Goal: Task Accomplishment & Management: Manage account settings

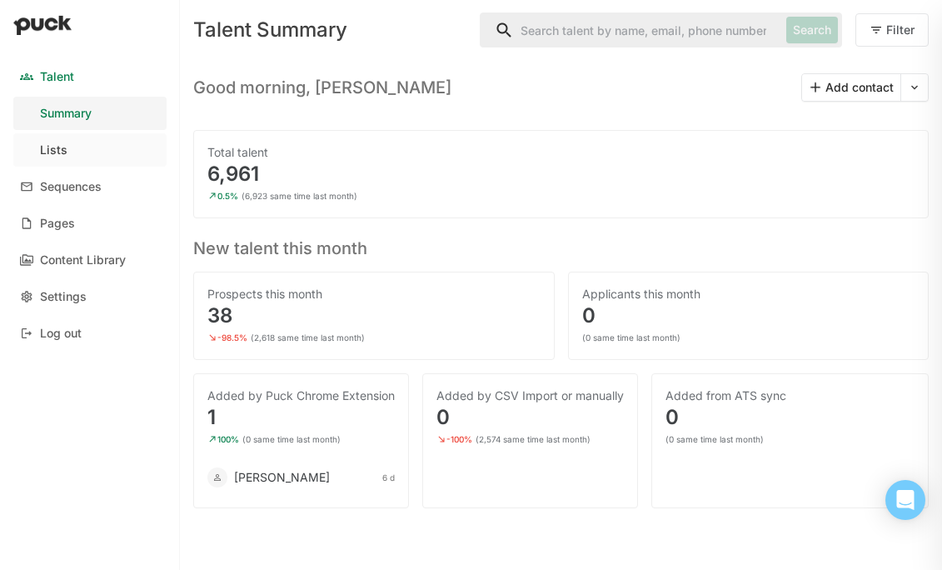
click at [89, 153] on link "Lists" at bounding box center [89, 149] width 153 height 33
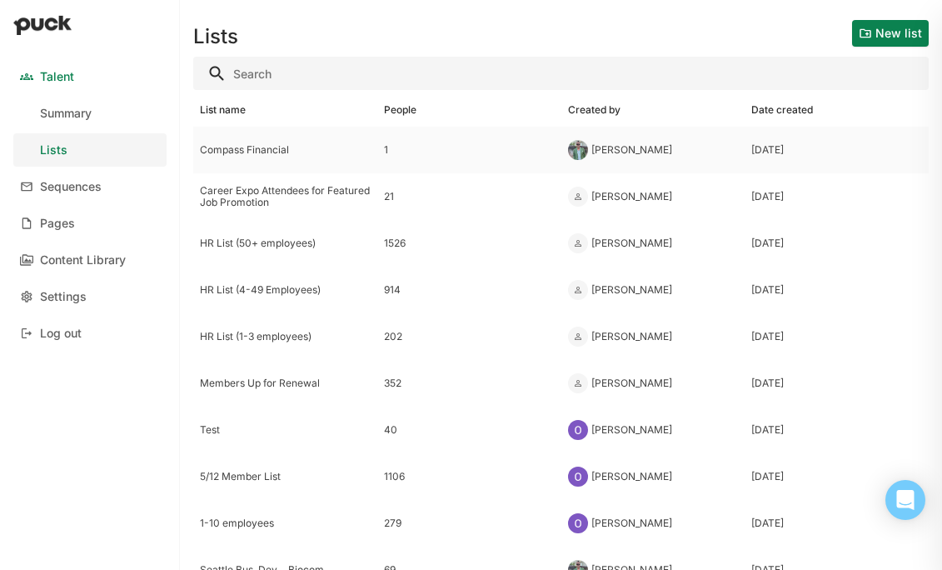
click at [286, 160] on div "Compass Financial" at bounding box center [285, 150] width 184 height 47
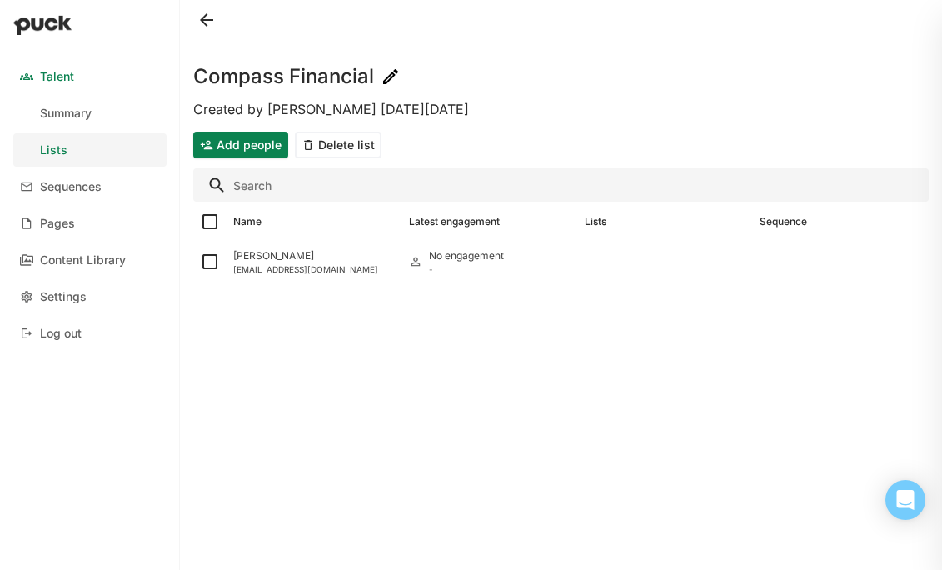
click at [212, 17] on button at bounding box center [206, 20] width 27 height 27
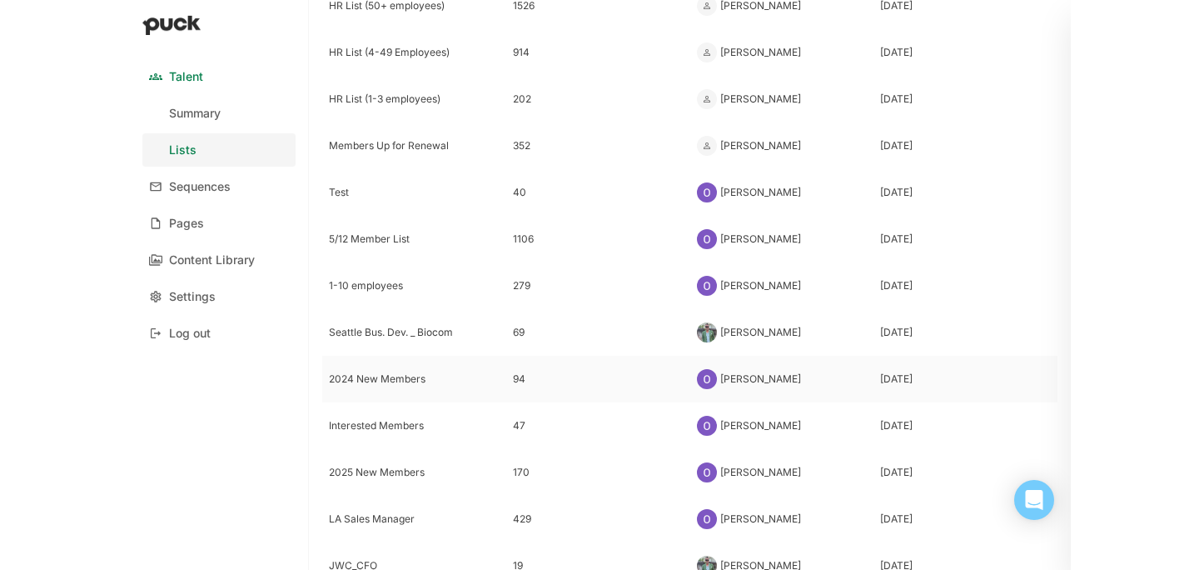
scroll to position [277, 0]
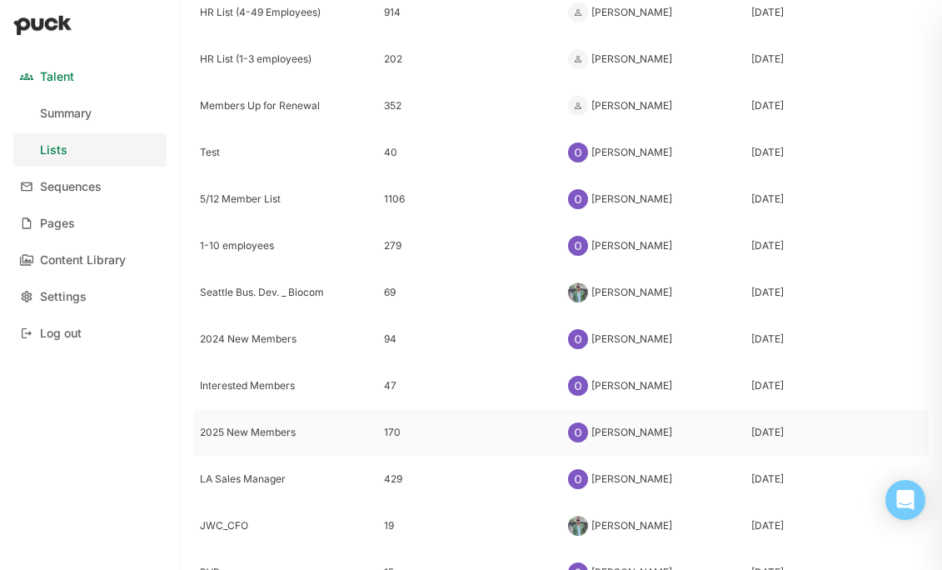
click at [266, 440] on div "2025 New Members" at bounding box center [285, 432] width 184 height 47
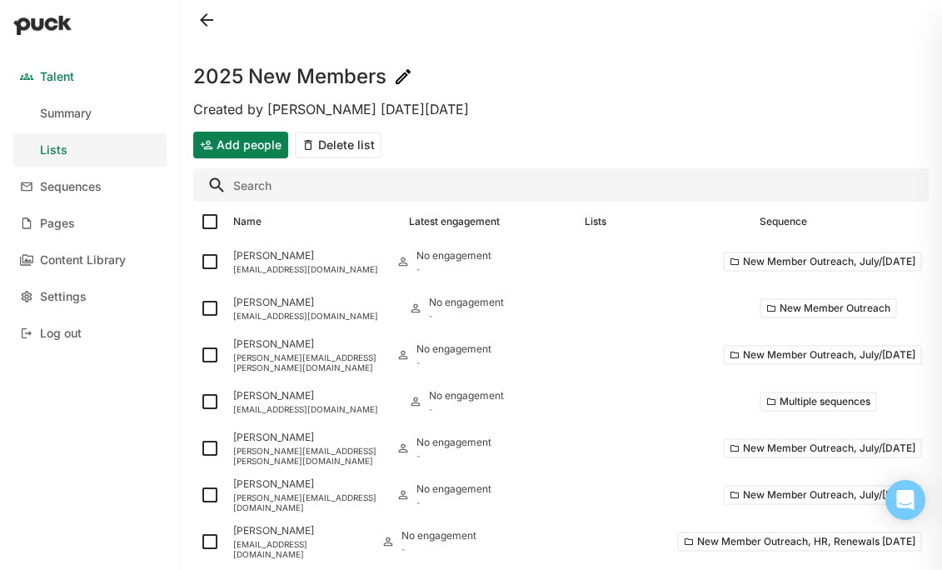
click at [207, 19] on button at bounding box center [206, 20] width 27 height 27
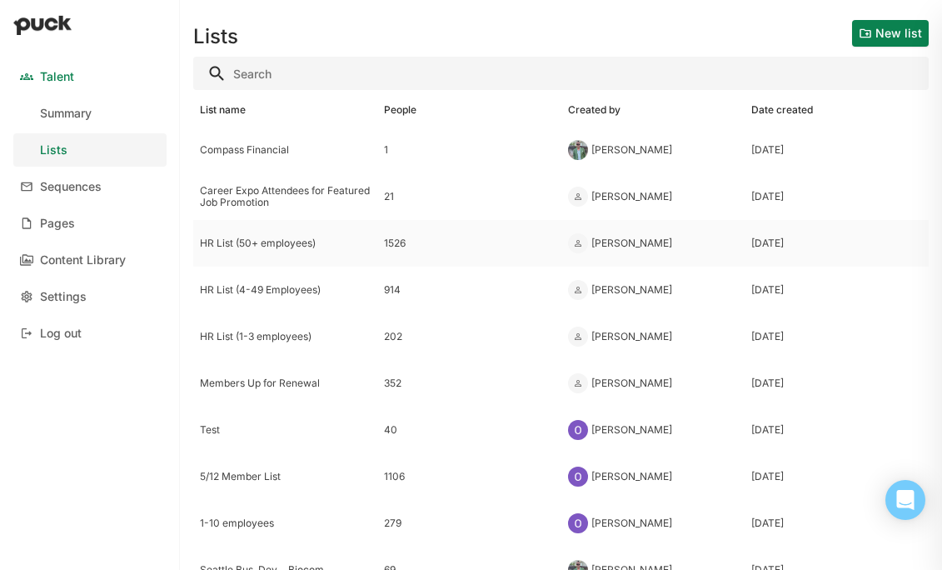
click at [272, 238] on div "HR List (50+ employees)" at bounding box center [285, 243] width 171 height 12
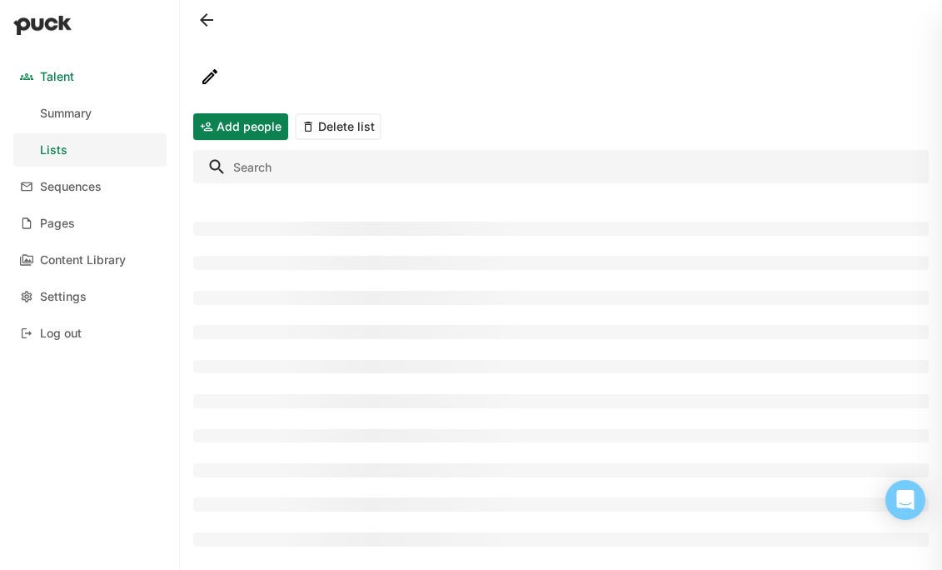
click at [371, 162] on input "Search" at bounding box center [560, 166] width 735 height 33
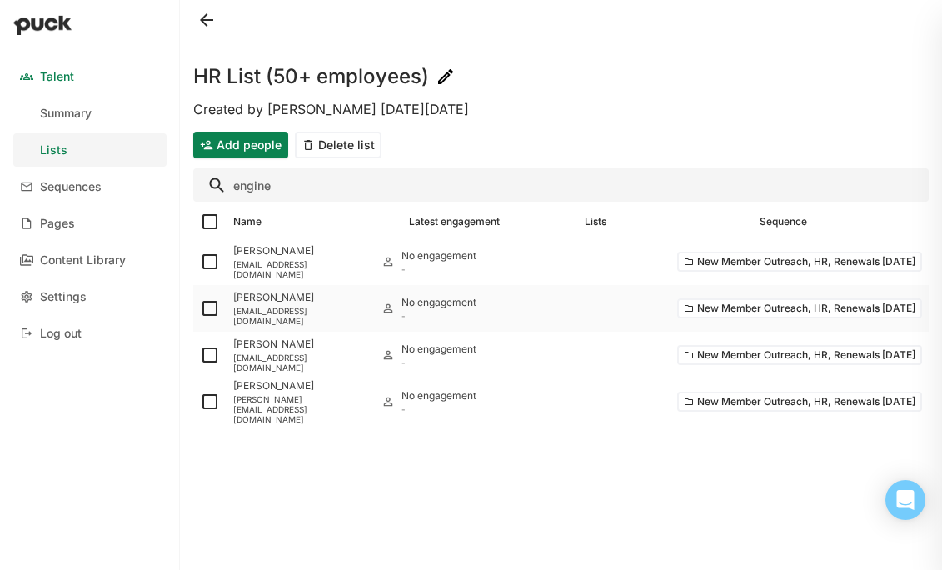
type input "engine"
click at [326, 303] on div "[PERSON_NAME]" at bounding box center [300, 297] width 135 height 12
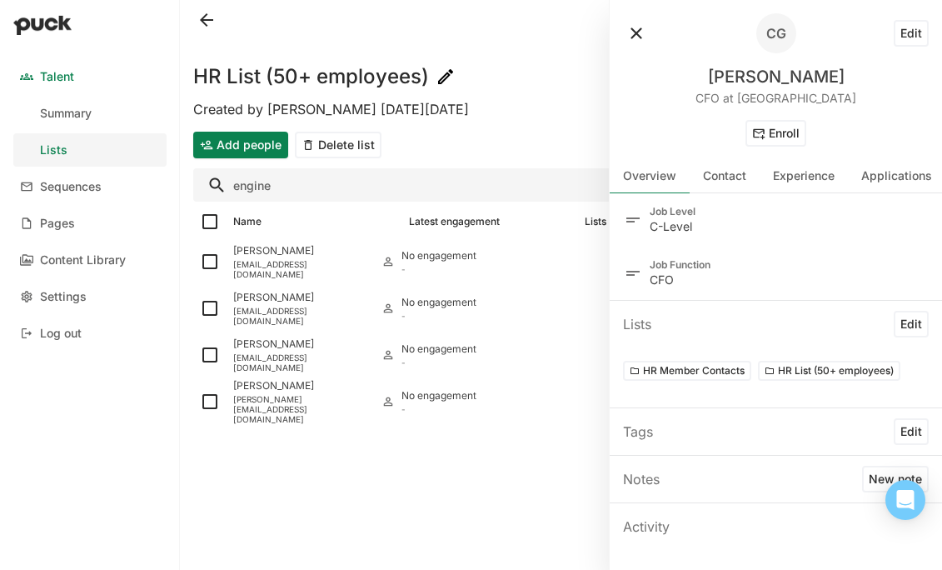
click at [635, 34] on button at bounding box center [636, 33] width 27 height 27
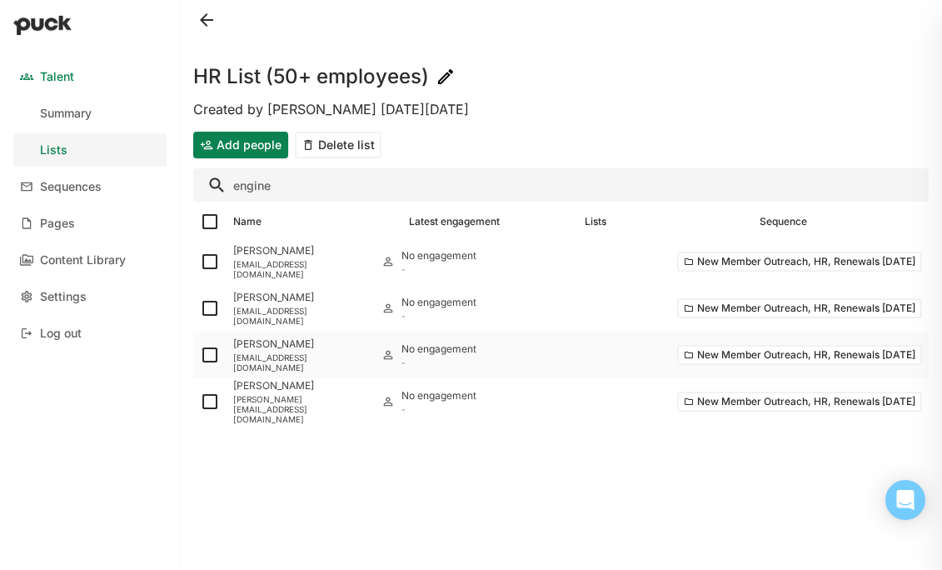
click at [315, 367] on div "[PERSON_NAME] [EMAIL_ADDRESS][DOMAIN_NAME]" at bounding box center [300, 354] width 148 height 47
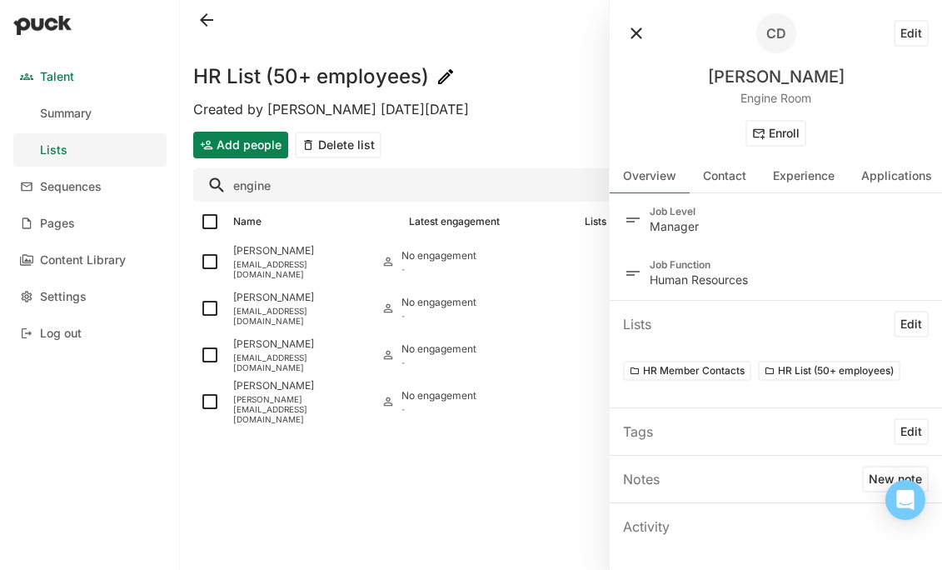
click at [648, 32] on button at bounding box center [636, 33] width 27 height 27
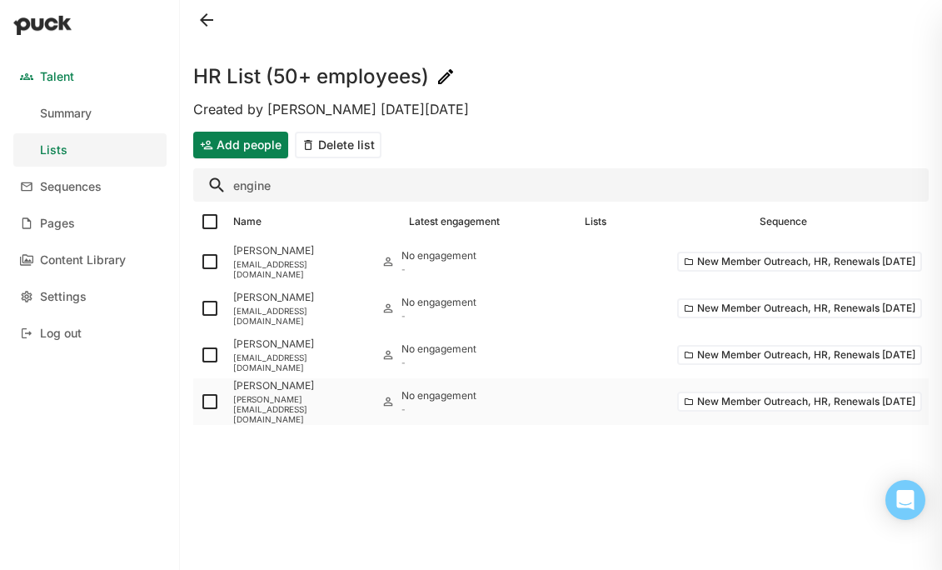
click at [317, 405] on div "[PERSON_NAME][EMAIL_ADDRESS][DOMAIN_NAME]" at bounding box center [300, 409] width 135 height 30
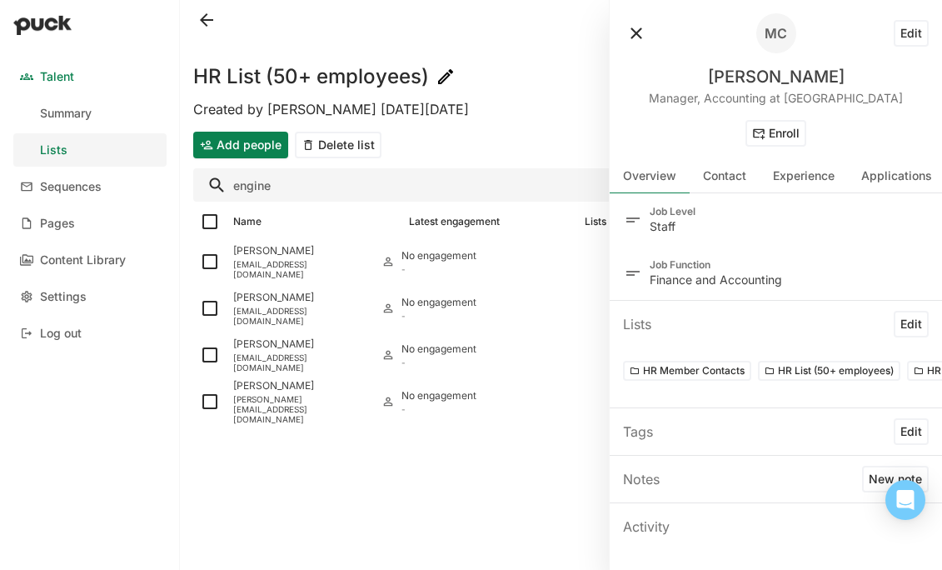
click at [638, 34] on button at bounding box center [636, 33] width 27 height 27
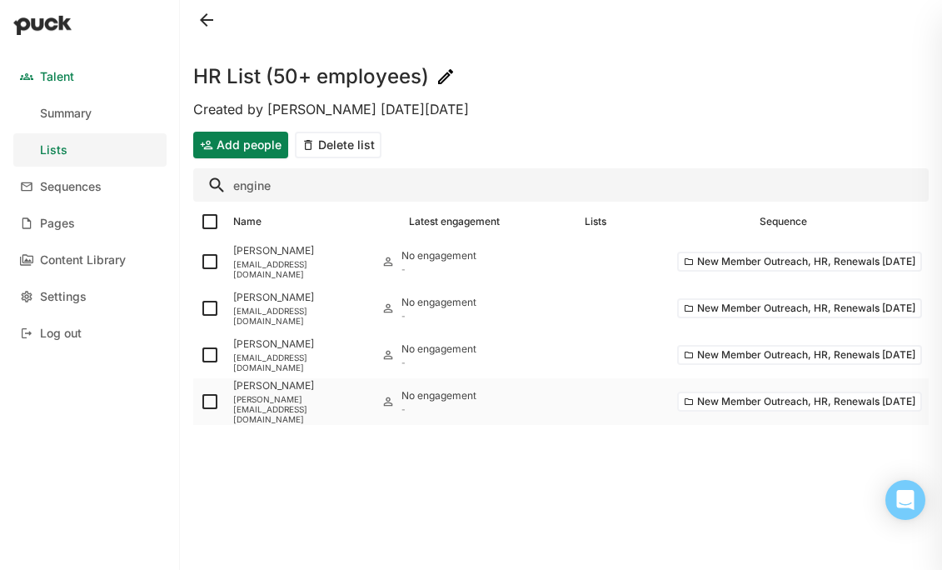
click at [215, 404] on img at bounding box center [210, 401] width 20 height 20
click at [200, 402] on input "checkbox" at bounding box center [199, 401] width 1 height 1
checkbox input "true"
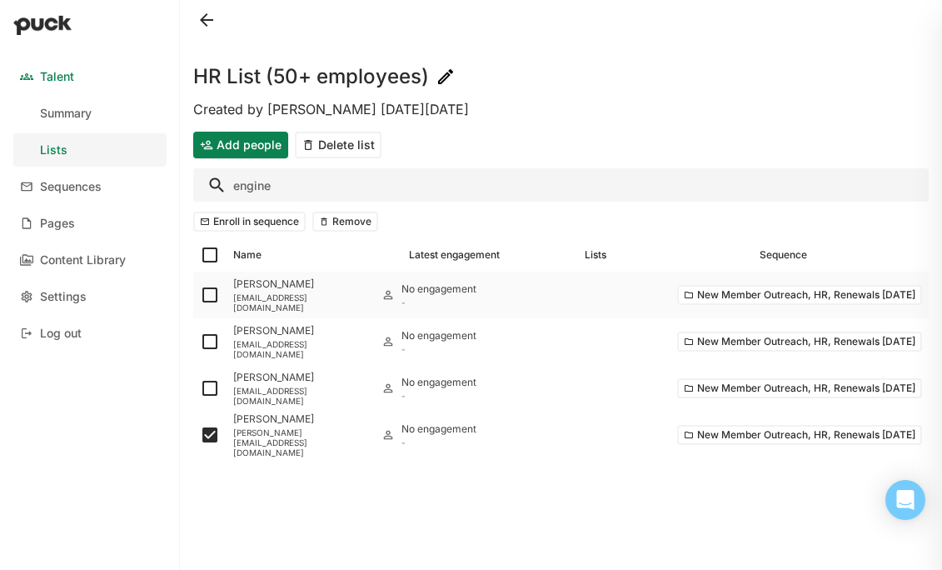
click at [210, 296] on img at bounding box center [210, 295] width 20 height 20
click at [200, 296] on input "checkbox" at bounding box center [199, 295] width 1 height 1
checkbox input "true"
click at [206, 341] on img at bounding box center [210, 341] width 20 height 20
click at [200, 341] on input "checkbox" at bounding box center [199, 341] width 1 height 1
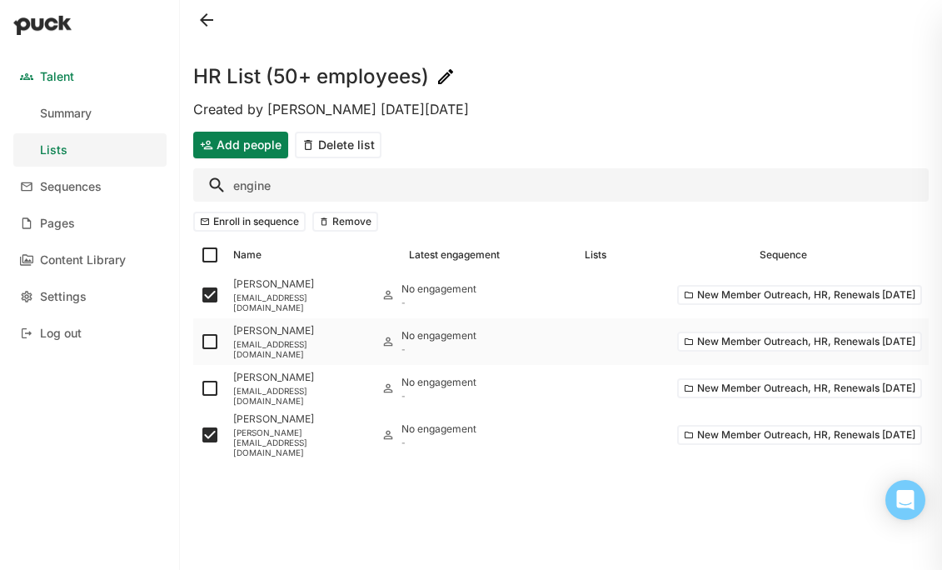
checkbox input "true"
click at [370, 220] on button "Remove" at bounding box center [345, 222] width 66 height 20
click at [310, 296] on div "[PERSON_NAME] [EMAIL_ADDRESS][DOMAIN_NAME]" at bounding box center [300, 294] width 148 height 47
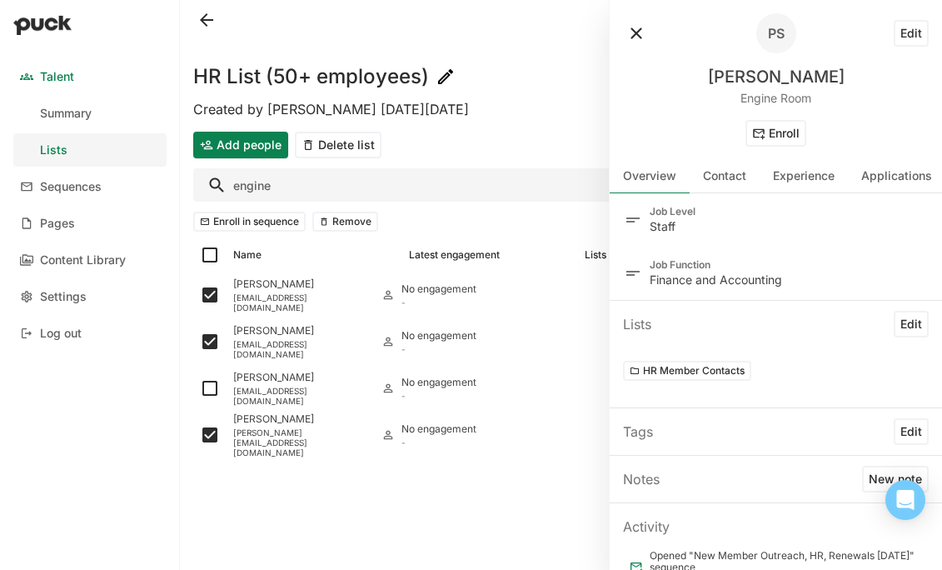
click at [634, 30] on button at bounding box center [636, 33] width 27 height 27
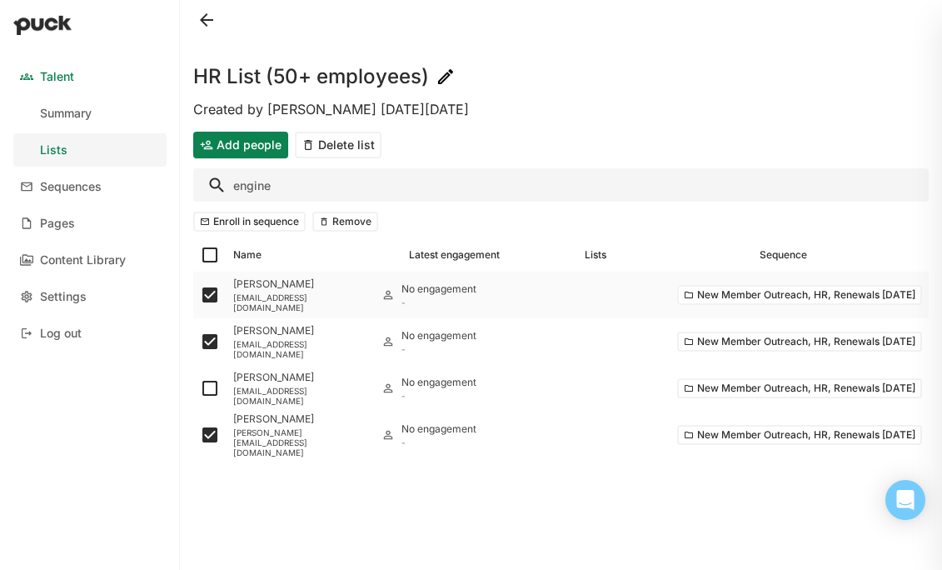
checkbox input "false"
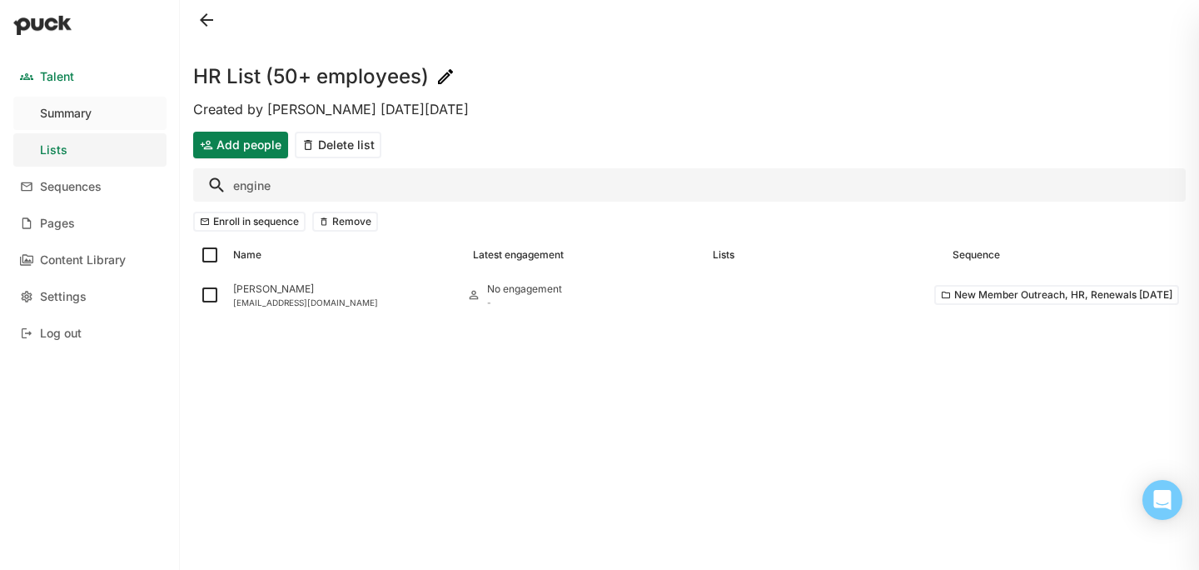
click at [95, 107] on link "Summary" at bounding box center [89, 113] width 153 height 33
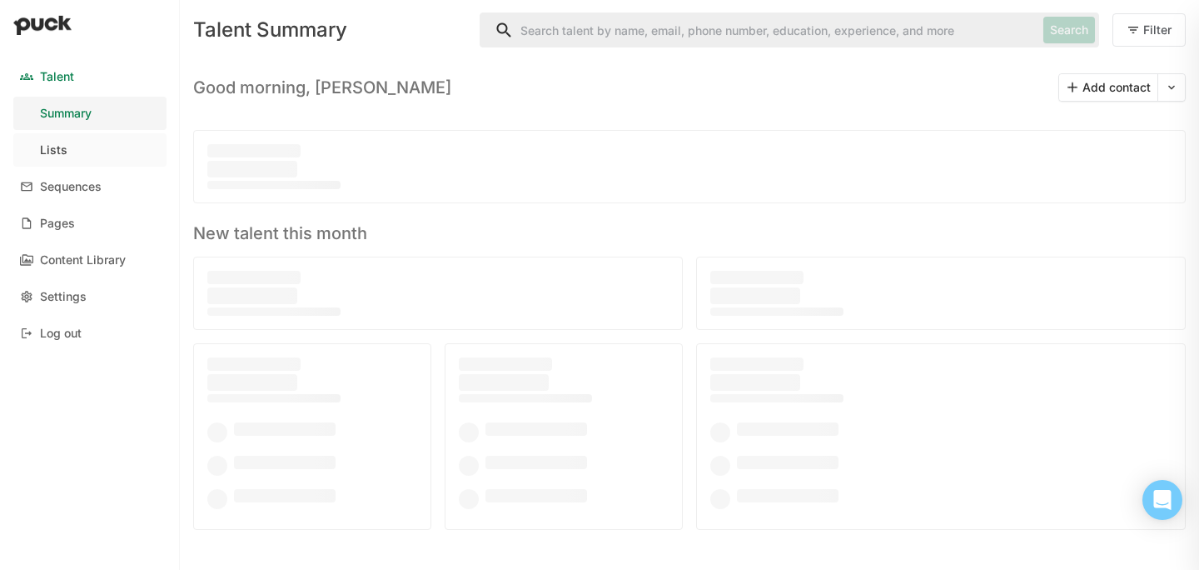
click at [66, 152] on link "Lists" at bounding box center [89, 149] width 153 height 33
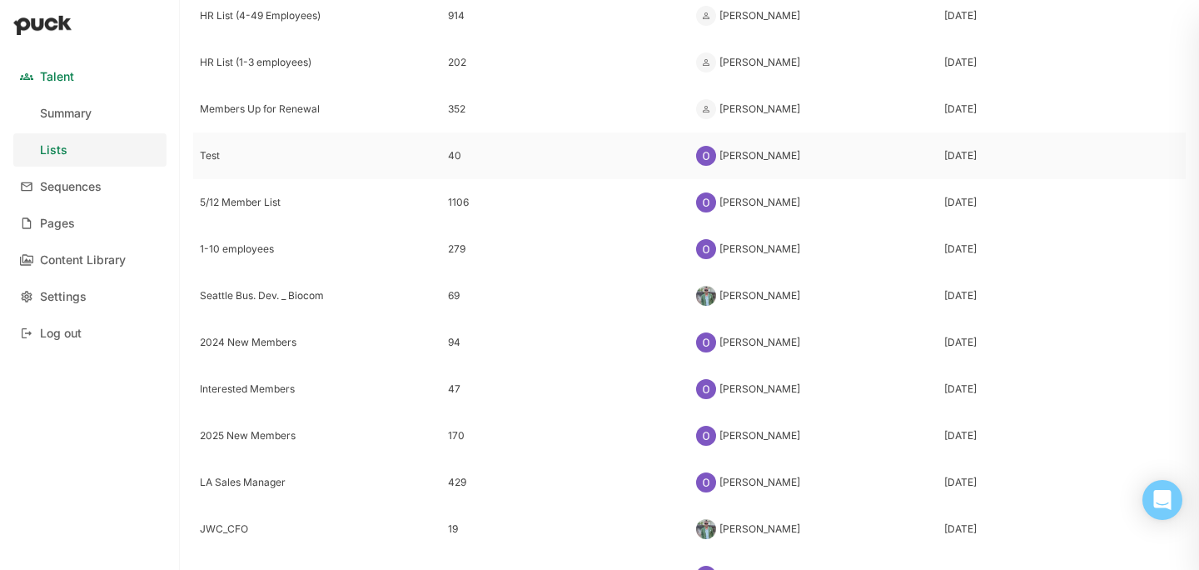
scroll to position [275, 0]
click at [301, 437] on div "2025 New Members" at bounding box center [317, 435] width 235 height 12
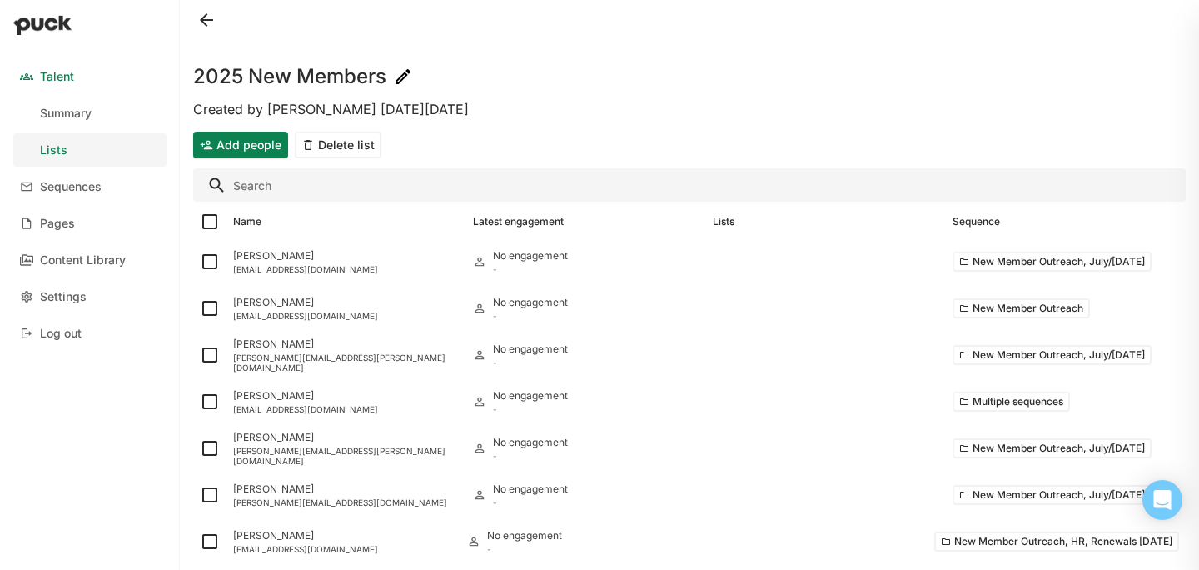
click at [254, 137] on button "Add people" at bounding box center [240, 145] width 95 height 27
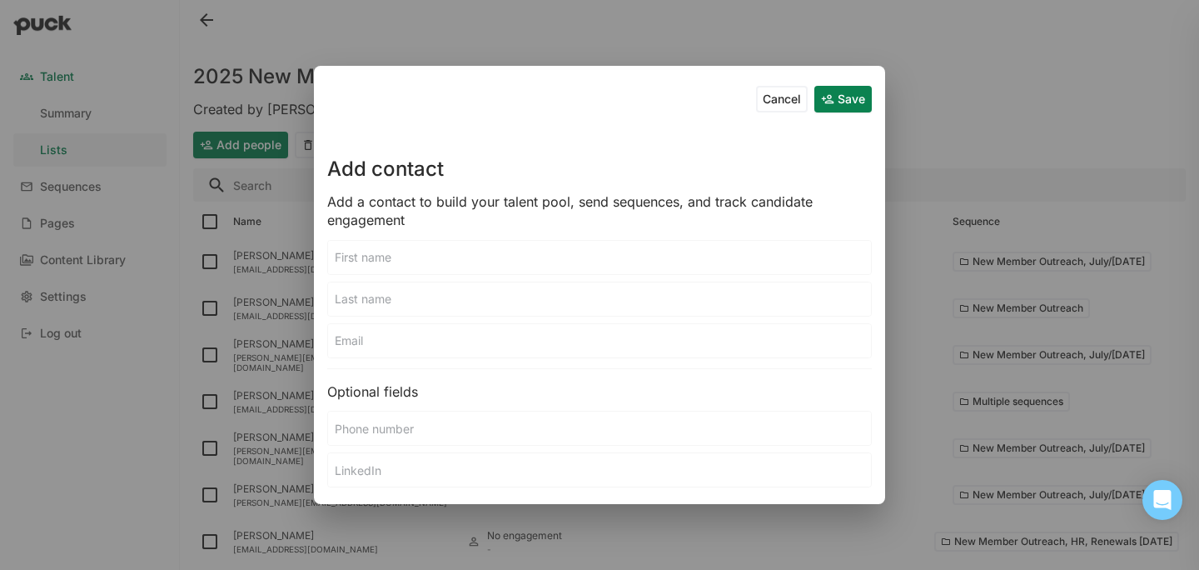
click at [346, 339] on input at bounding box center [599, 340] width 543 height 33
paste input "[EMAIL_ADDRESS][DOMAIN_NAME]"
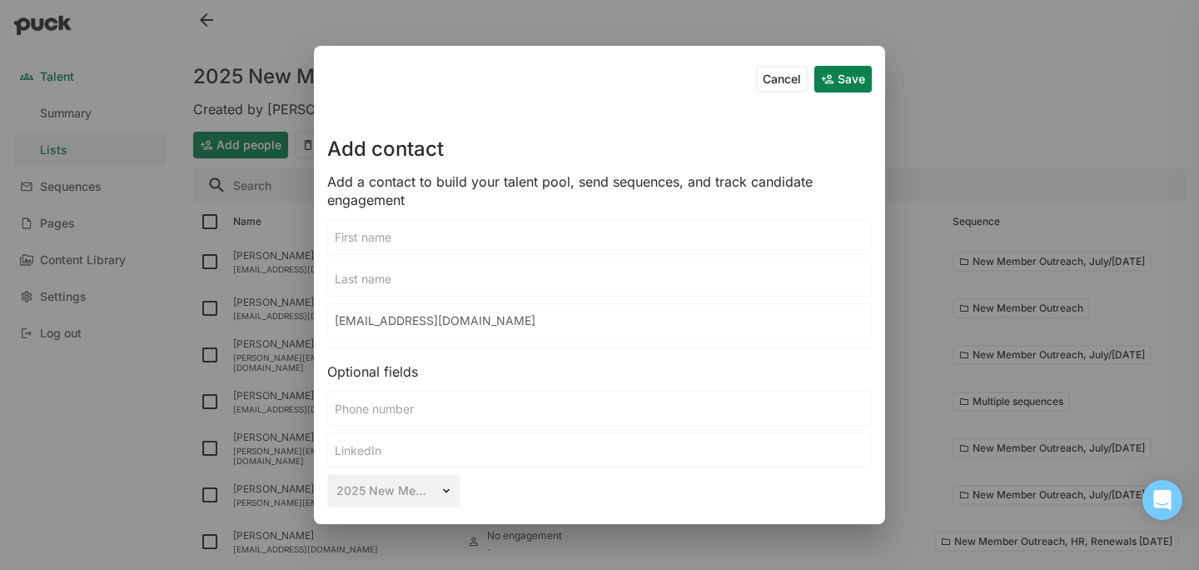
type input "[EMAIL_ADDRESS][DOMAIN_NAME]"
click at [429, 251] on input at bounding box center [599, 237] width 543 height 33
type input "[PERSON_NAME]"
click at [408, 283] on input at bounding box center [599, 278] width 543 height 33
type input "[GEOGRAPHIC_DATA]"
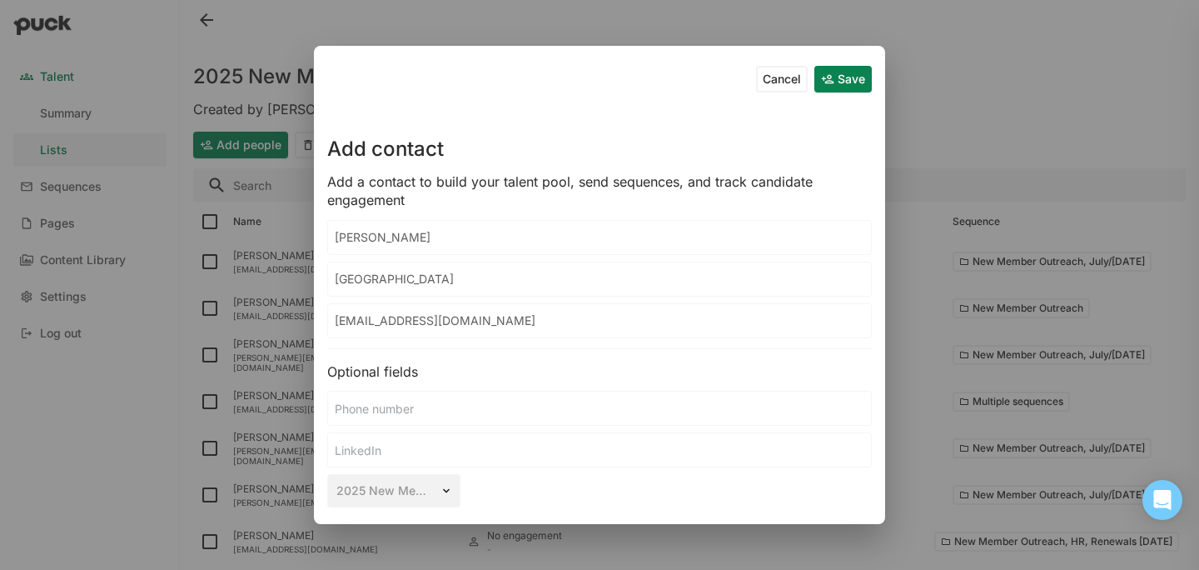
click at [844, 81] on button "Save" at bounding box center [842, 79] width 57 height 27
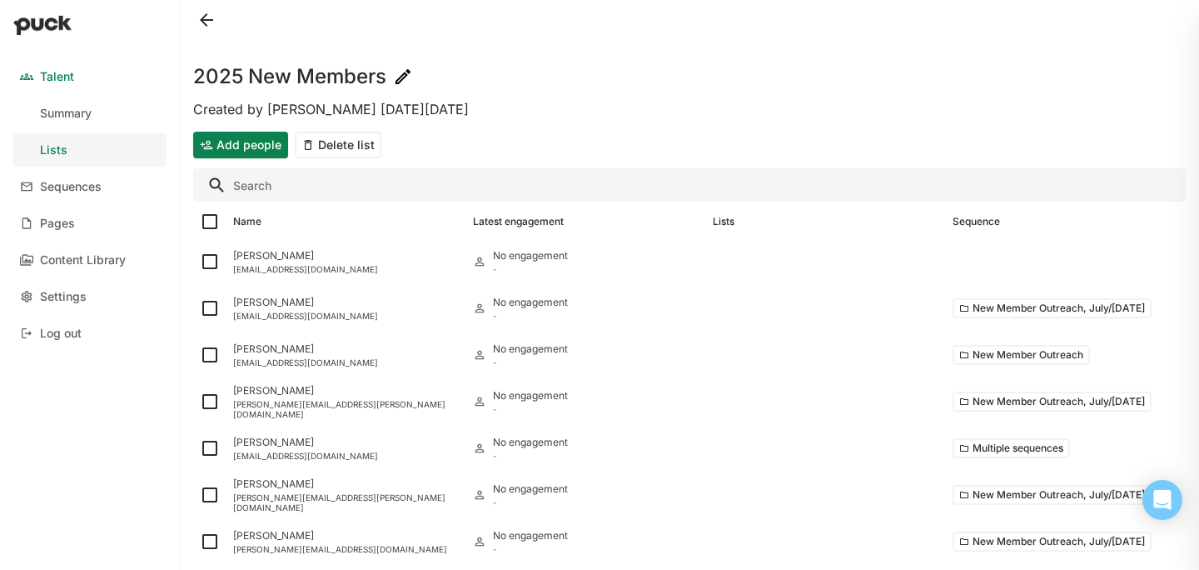
click at [264, 144] on button "Add people" at bounding box center [240, 145] width 95 height 27
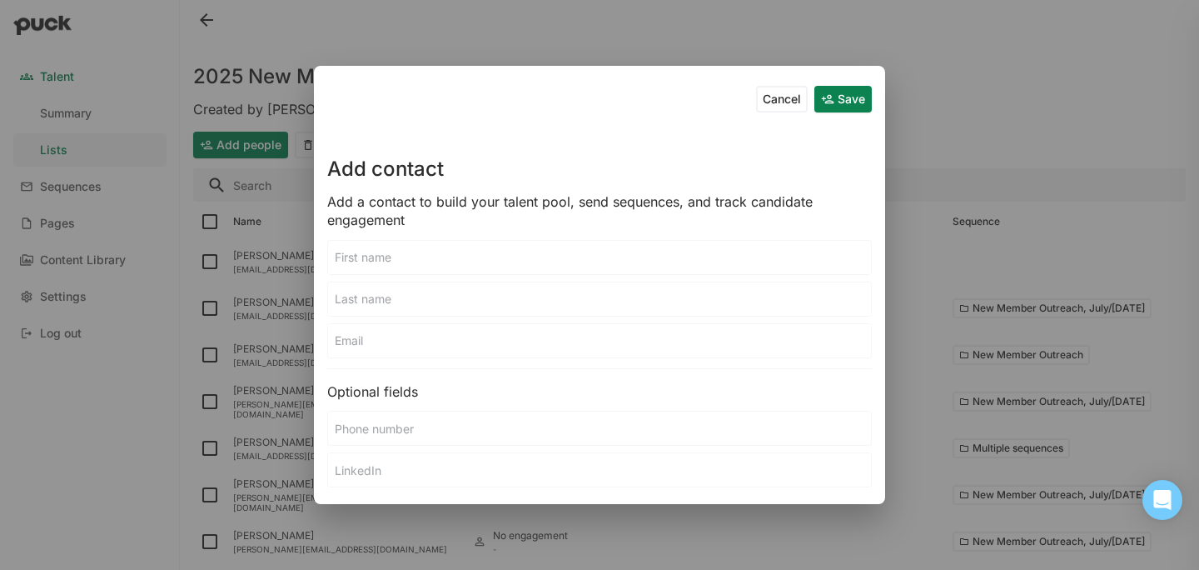
click at [441, 336] on input at bounding box center [599, 340] width 543 height 33
paste input "[PERSON_NAME][EMAIL_ADDRESS][DOMAIN_NAME]"
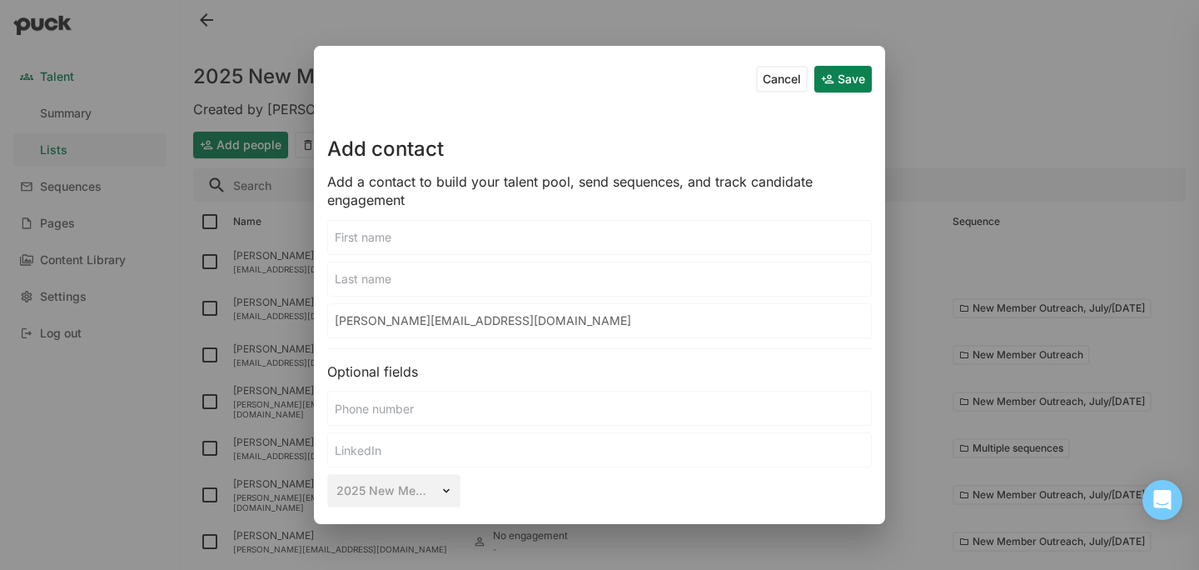
type input "[PERSON_NAME][EMAIL_ADDRESS][DOMAIN_NAME]"
click at [415, 239] on input at bounding box center [599, 237] width 543 height 33
type input "[PERSON_NAME]"
click at [406, 276] on input at bounding box center [599, 278] width 543 height 33
type input "n"
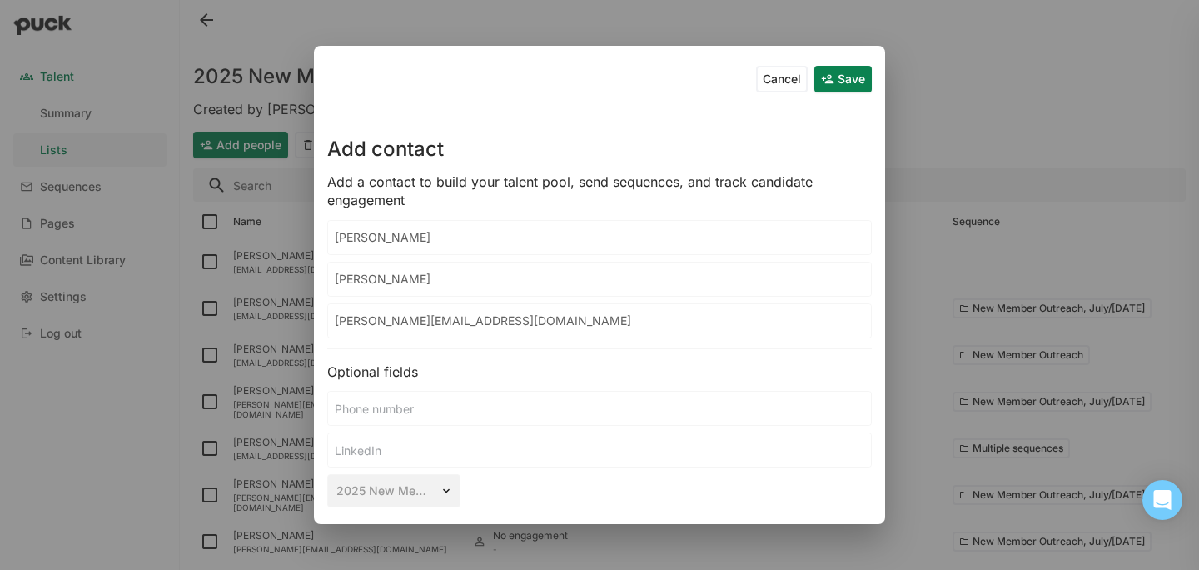
type input "[PERSON_NAME]"
click at [817, 82] on button "Save" at bounding box center [842, 79] width 57 height 27
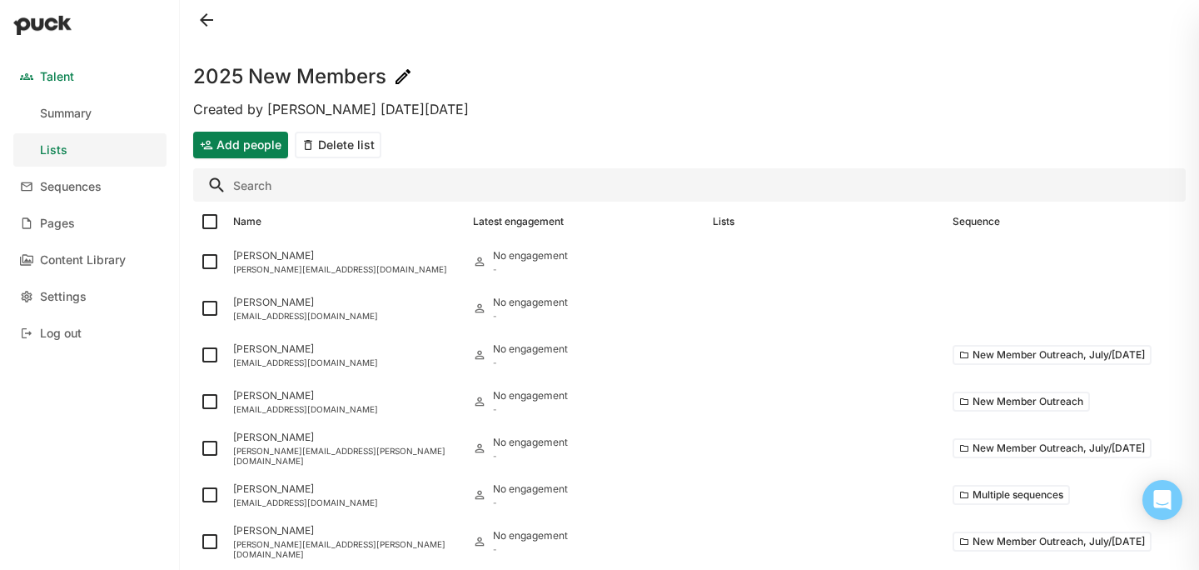
click at [249, 147] on button "Add people" at bounding box center [240, 145] width 95 height 27
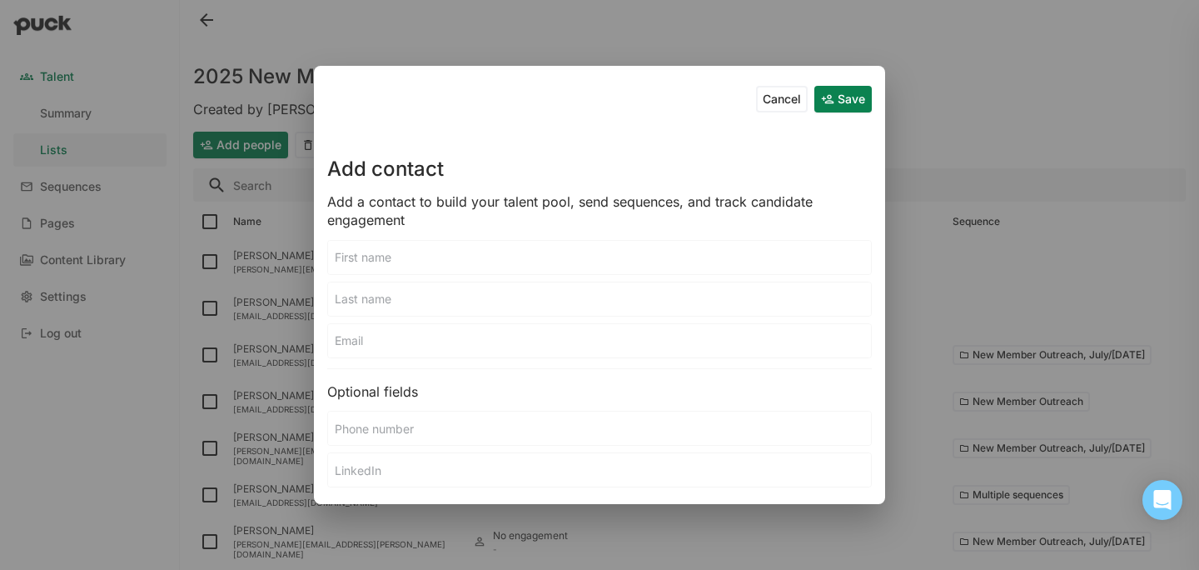
click at [381, 349] on input at bounding box center [599, 340] width 543 height 33
paste input "[PERSON_NAME][EMAIL_ADDRESS][DOMAIN_NAME]"
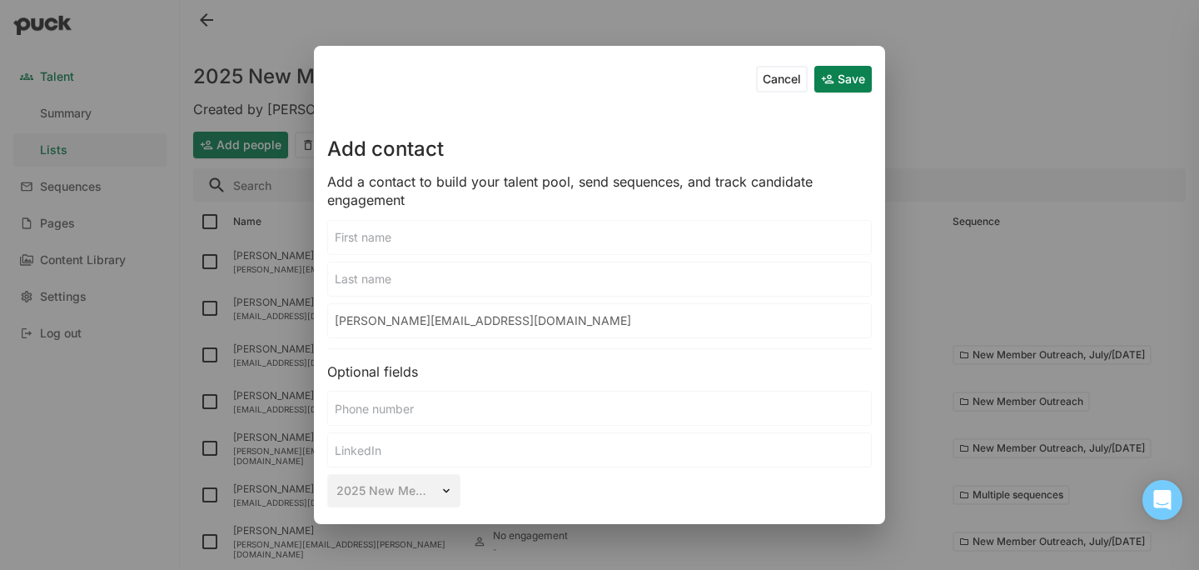
type input "[PERSON_NAME][EMAIL_ADDRESS][DOMAIN_NAME]"
click at [396, 236] on input at bounding box center [599, 237] width 543 height 33
type input "H"
type input "[PERSON_NAME]"
click at [396, 271] on input at bounding box center [599, 278] width 543 height 33
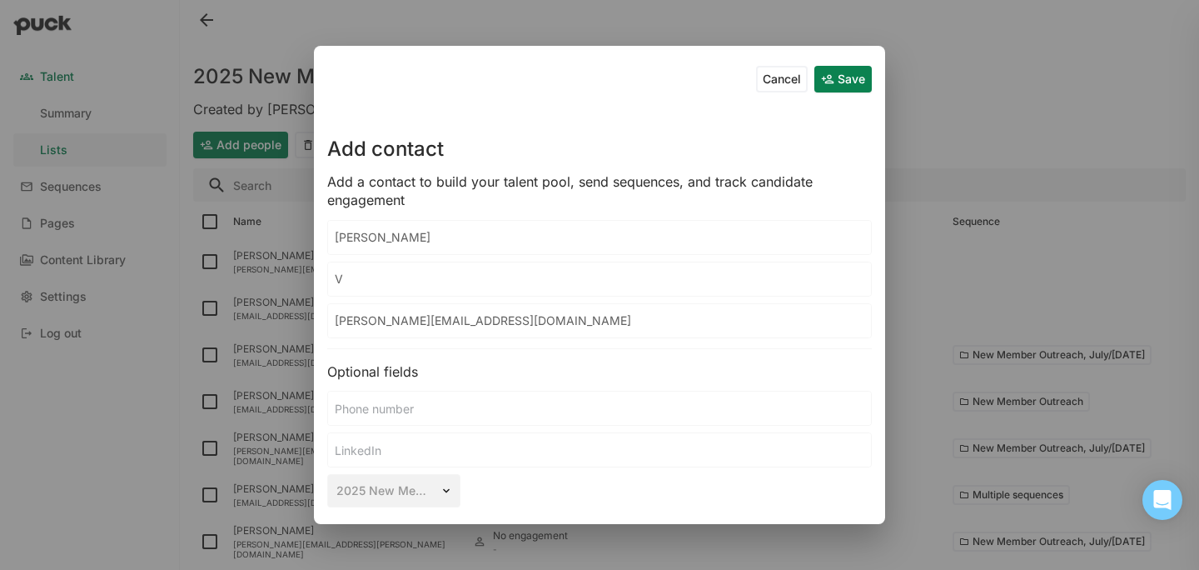
paste input "arughese"
type input "[PERSON_NAME]"
click at [620, 380] on div "Optional fields" at bounding box center [599, 371] width 545 height 18
click at [833, 87] on button "Save" at bounding box center [842, 79] width 57 height 27
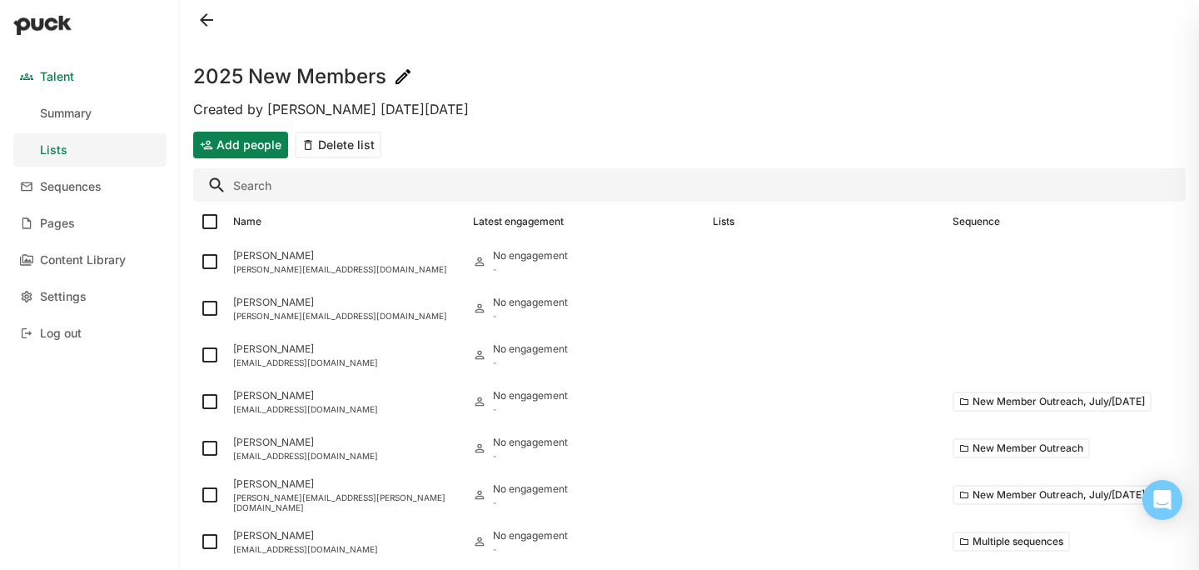
click at [254, 162] on div "Add people Delete list" at bounding box center [689, 145] width 993 height 40
click at [254, 160] on div "Add people Delete list" at bounding box center [689, 145] width 993 height 40
click at [254, 139] on button "Add people" at bounding box center [240, 145] width 95 height 27
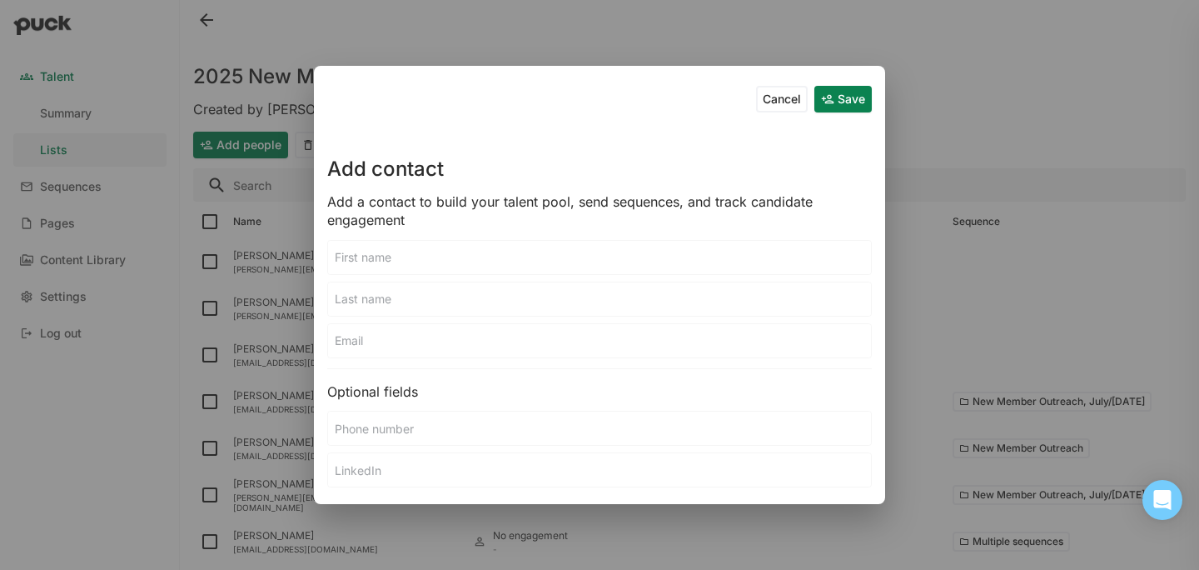
click at [406, 344] on input at bounding box center [599, 340] width 543 height 33
paste input "[EMAIL_ADDRESS][DOMAIN_NAME]"
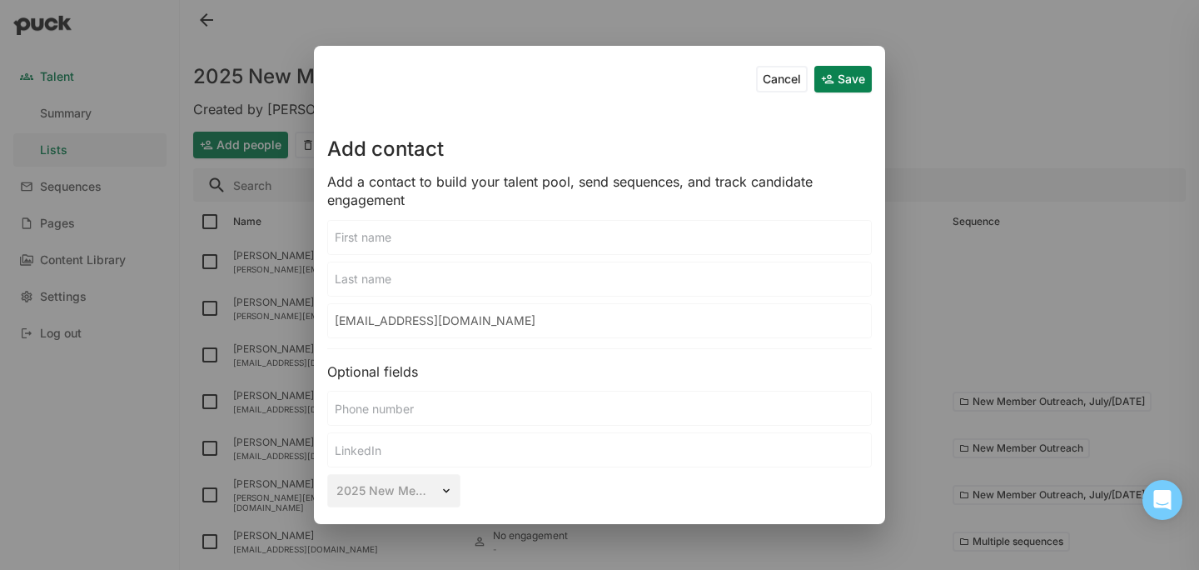
type input "[EMAIL_ADDRESS][DOMAIN_NAME]"
click at [429, 237] on input at bounding box center [599, 237] width 543 height 33
type input "Hunter"
click at [413, 280] on input at bounding box center [599, 278] width 543 height 33
type input "[PERSON_NAME]"
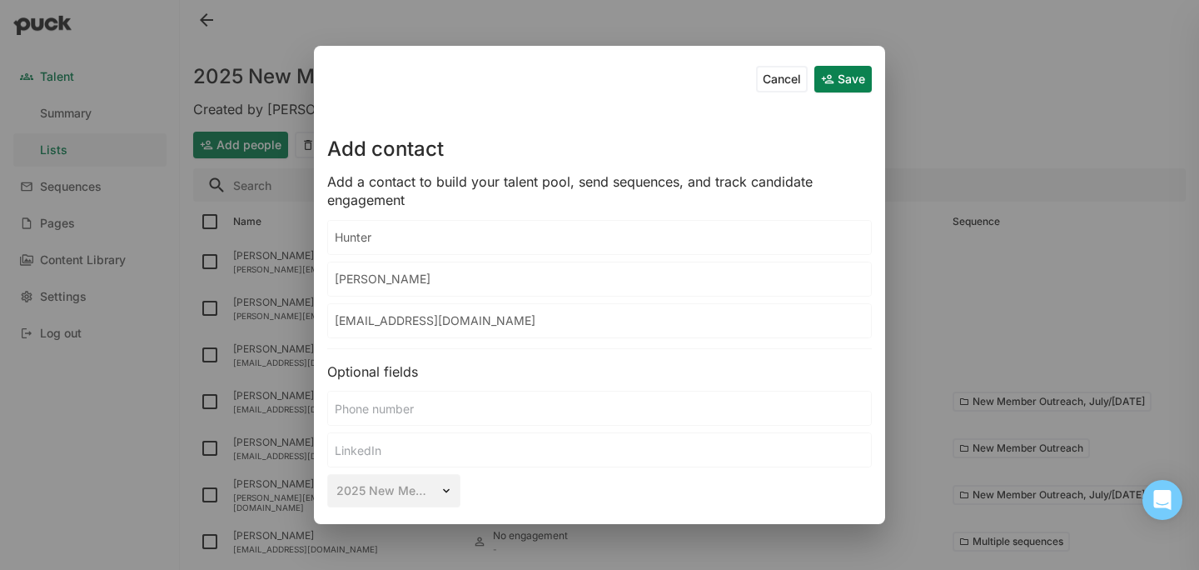
click at [827, 72] on button "Save" at bounding box center [842, 79] width 57 height 27
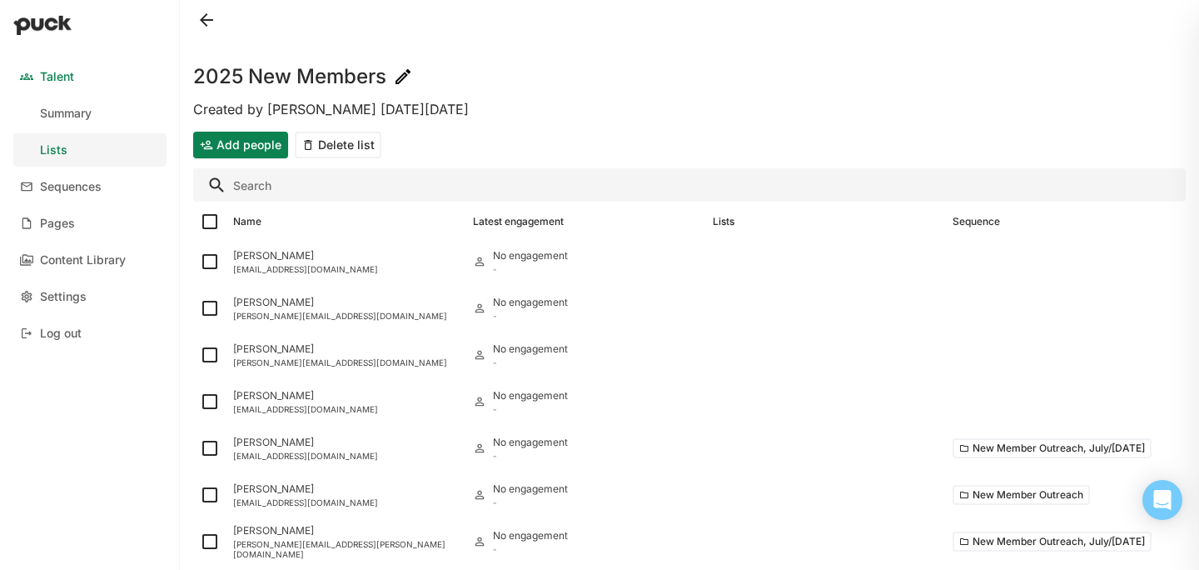
click at [226, 140] on button "Add people" at bounding box center [240, 145] width 95 height 27
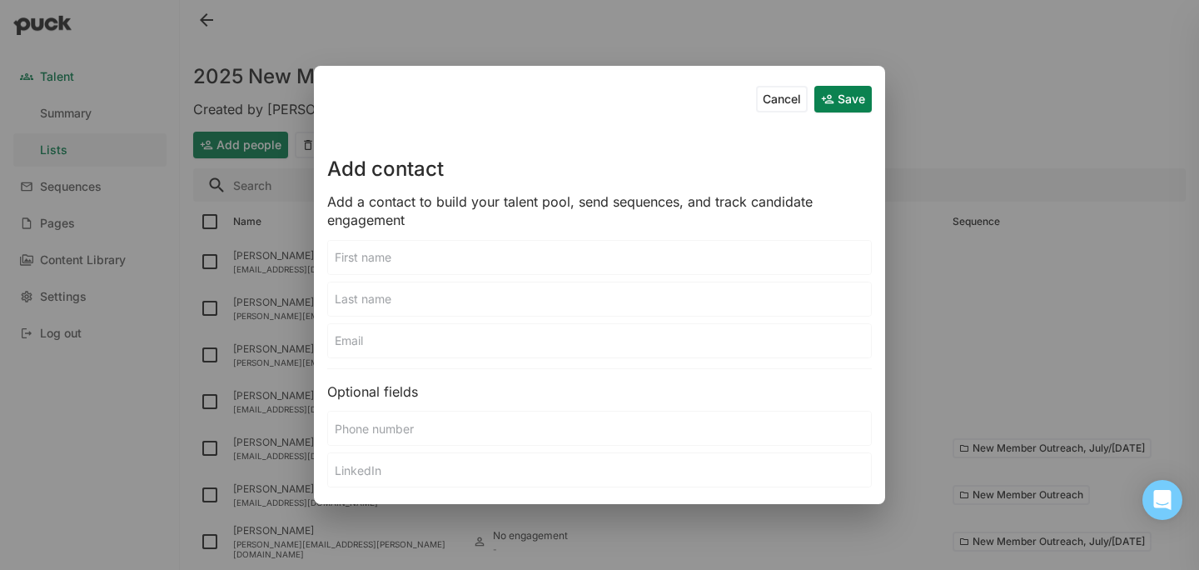
click at [400, 339] on input at bounding box center [599, 340] width 543 height 33
paste input "[EMAIL_ADDRESS][DOMAIN_NAME]"
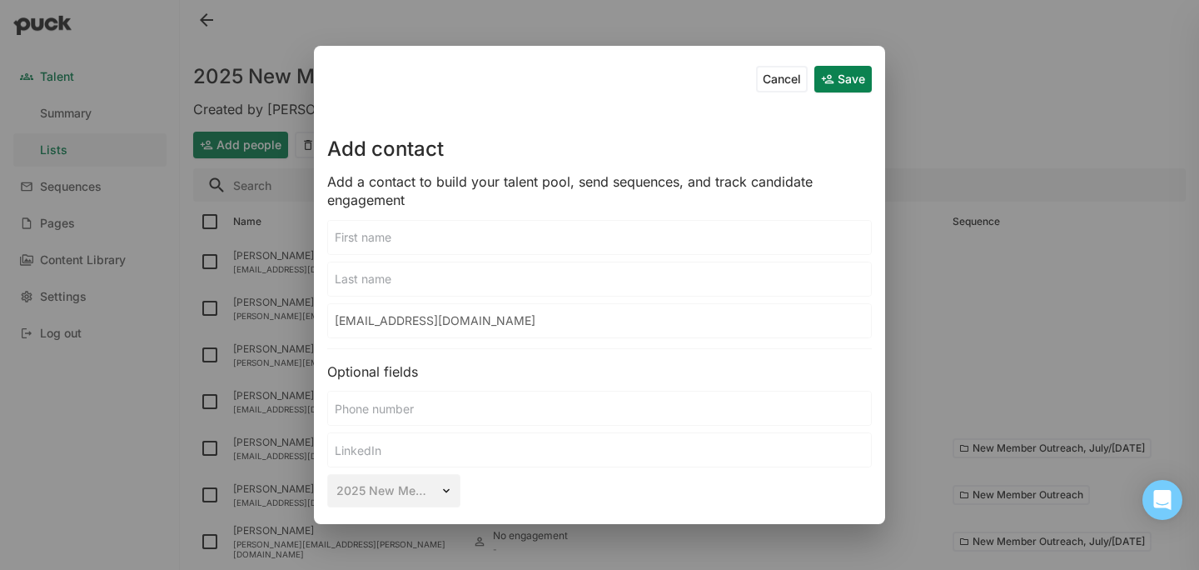
type input "[EMAIL_ADDRESS][DOMAIN_NAME]"
click at [380, 229] on input at bounding box center [599, 237] width 543 height 33
type input "Ajay"
click at [384, 266] on input at bounding box center [599, 278] width 543 height 33
type input "[PERSON_NAME]"
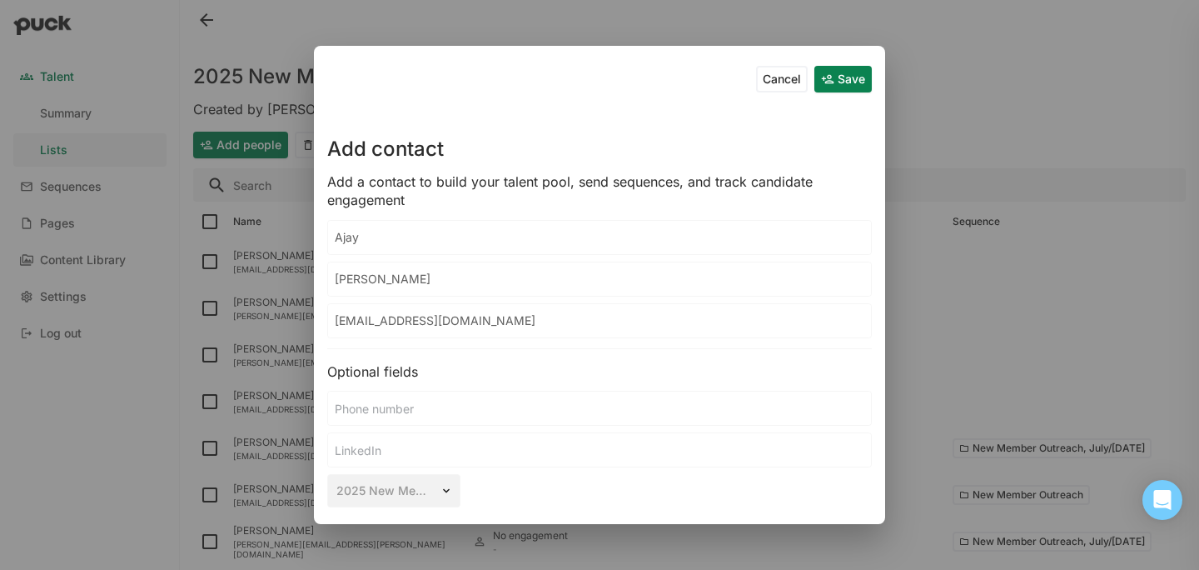
click at [829, 82] on button "Save" at bounding box center [842, 79] width 57 height 27
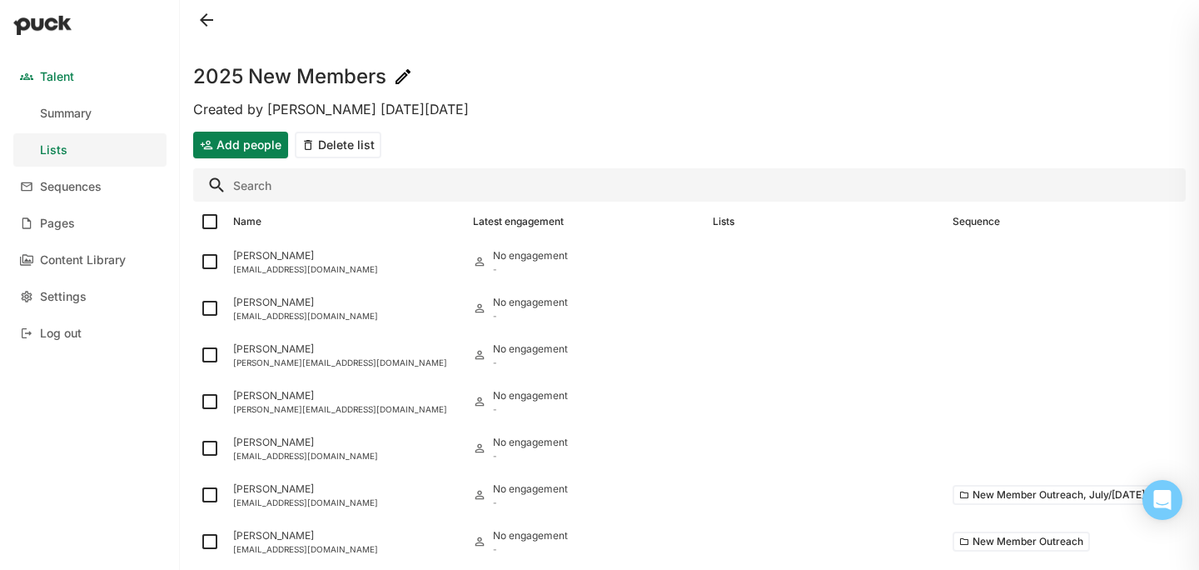
click at [258, 150] on button "Add people" at bounding box center [240, 145] width 95 height 27
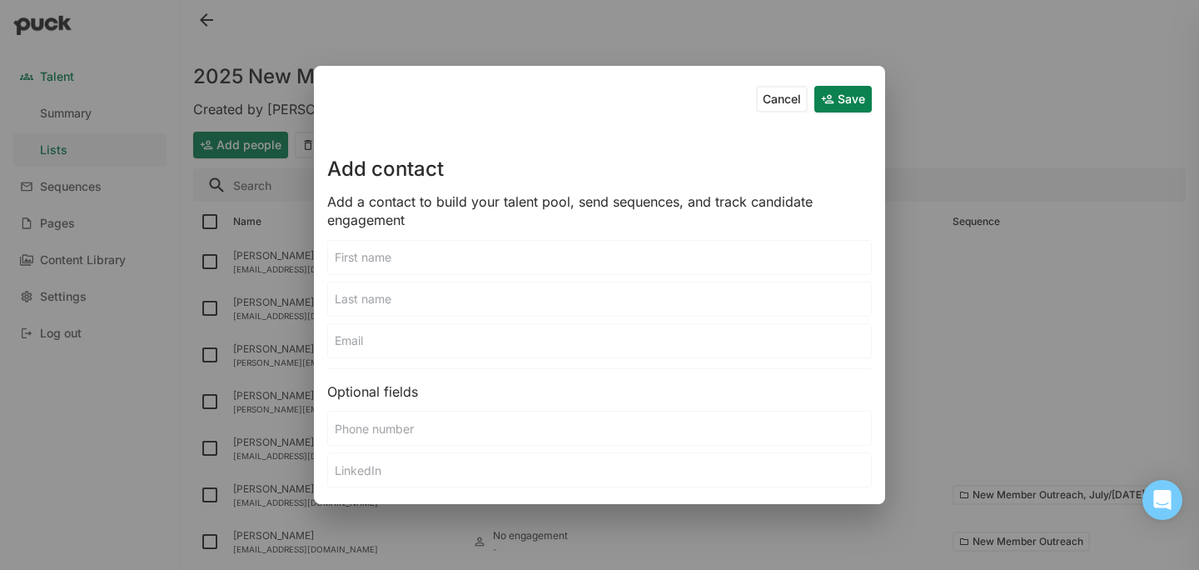
click at [450, 349] on input at bounding box center [599, 340] width 543 height 33
paste input "[PERSON_NAME][EMAIL_ADDRESS]"
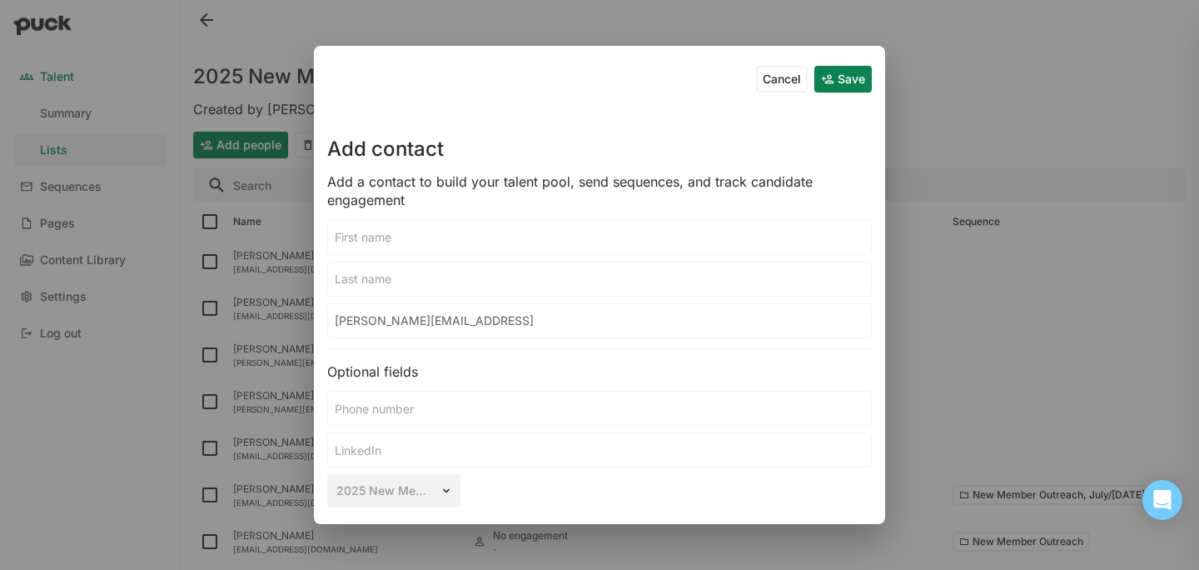
type input "[PERSON_NAME][EMAIL_ADDRESS]"
click at [440, 223] on input at bounding box center [599, 237] width 543 height 33
type input "[PERSON_NAME]"
click at [411, 286] on input at bounding box center [599, 278] width 543 height 33
type input "Miyao"
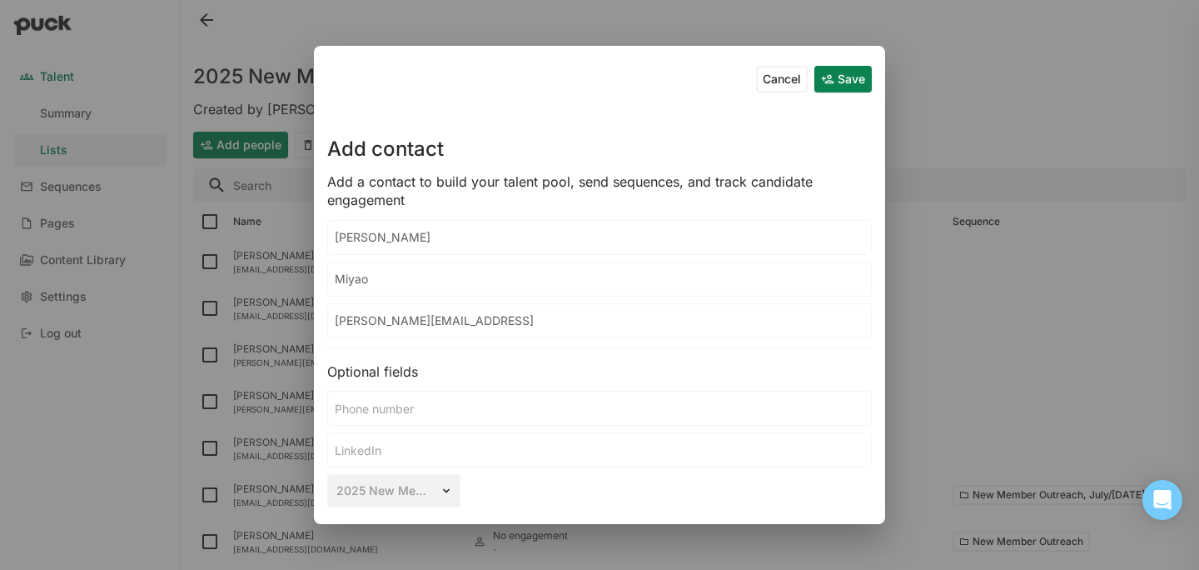
click at [831, 74] on button "Save" at bounding box center [842, 79] width 57 height 27
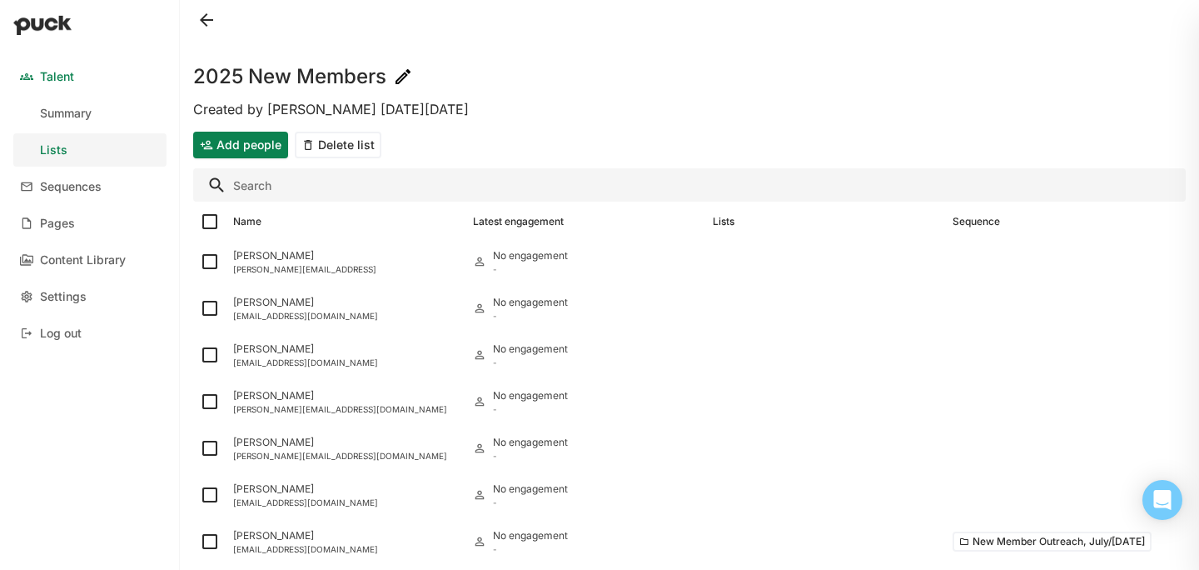
click at [236, 142] on button "Add people" at bounding box center [240, 145] width 95 height 27
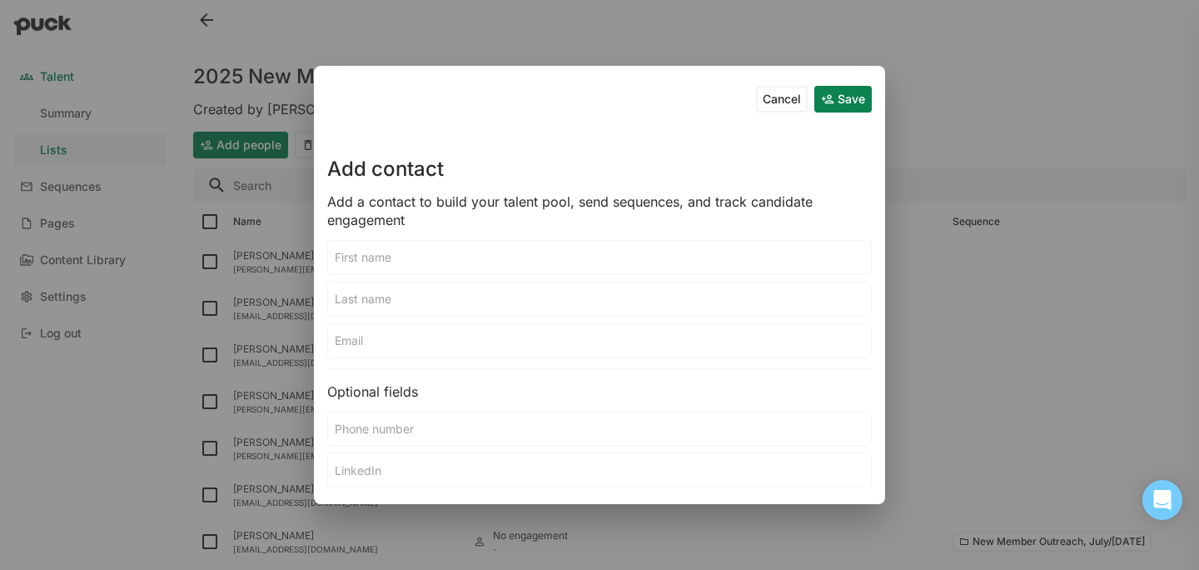
click at [440, 343] on input at bounding box center [599, 340] width 543 height 33
paste input "[EMAIL_ADDRESS][DOMAIN_NAME]"
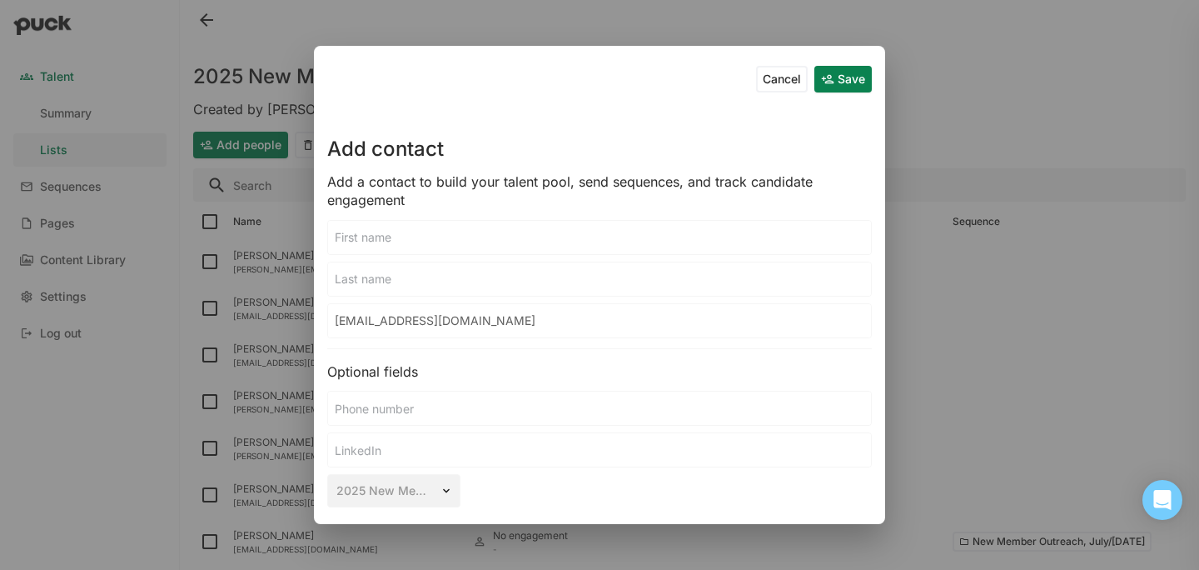
type input "[EMAIL_ADDRESS][DOMAIN_NAME]"
click at [406, 234] on input at bounding box center [599, 237] width 543 height 33
type input "[PERSON_NAME]"
click at [398, 276] on input at bounding box center [599, 278] width 543 height 33
paste input "[PERSON_NAME]"
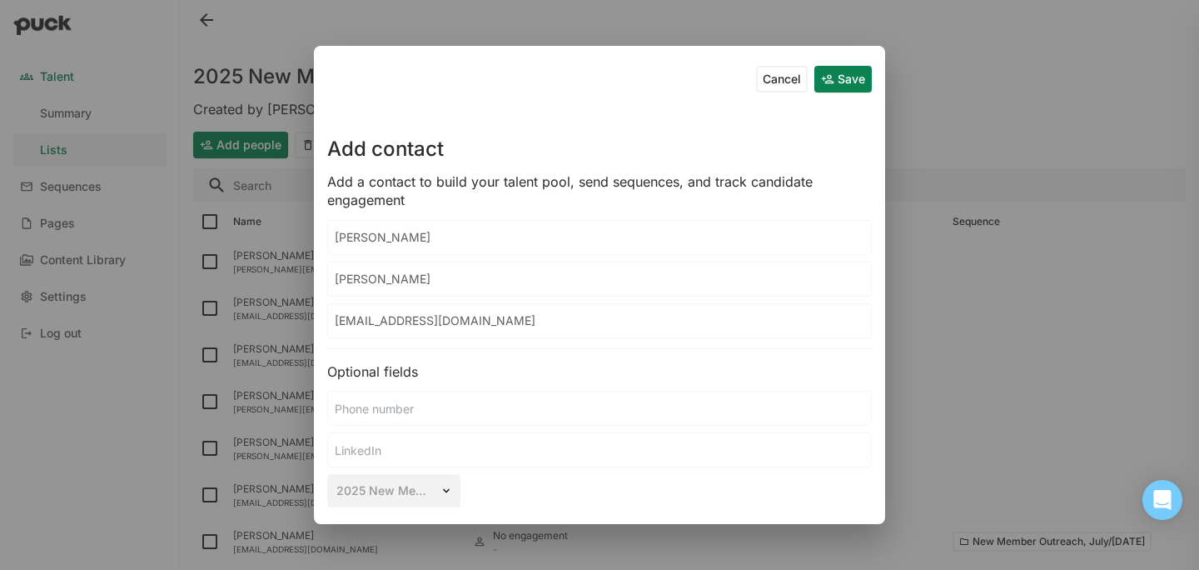
type input "[PERSON_NAME]"
click at [852, 86] on button "Save" at bounding box center [842, 79] width 57 height 27
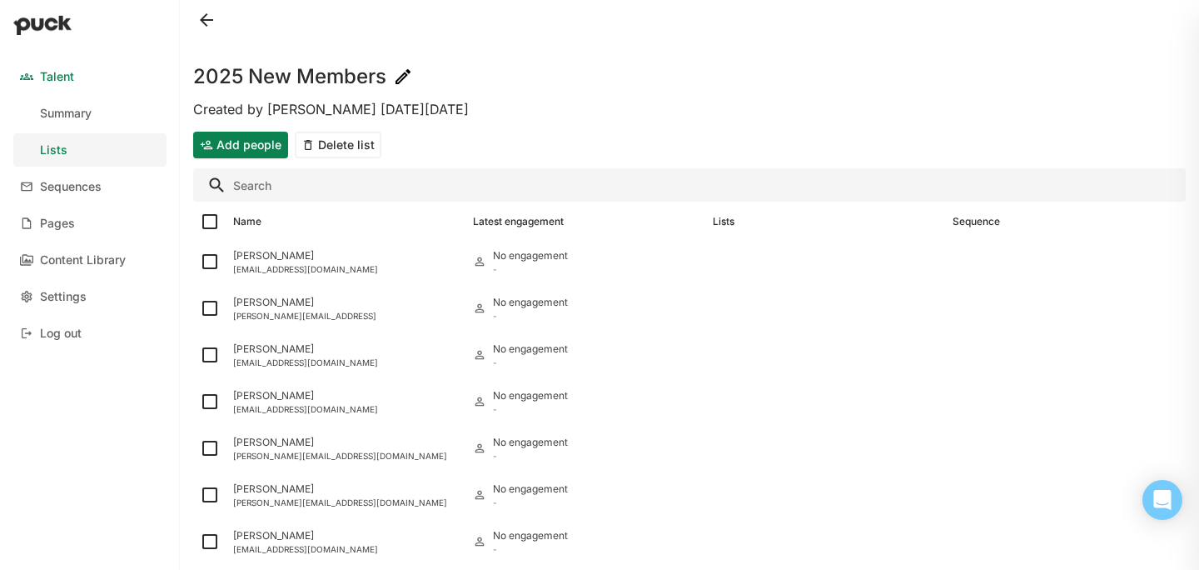
click at [213, 152] on button "Add people" at bounding box center [240, 145] width 95 height 27
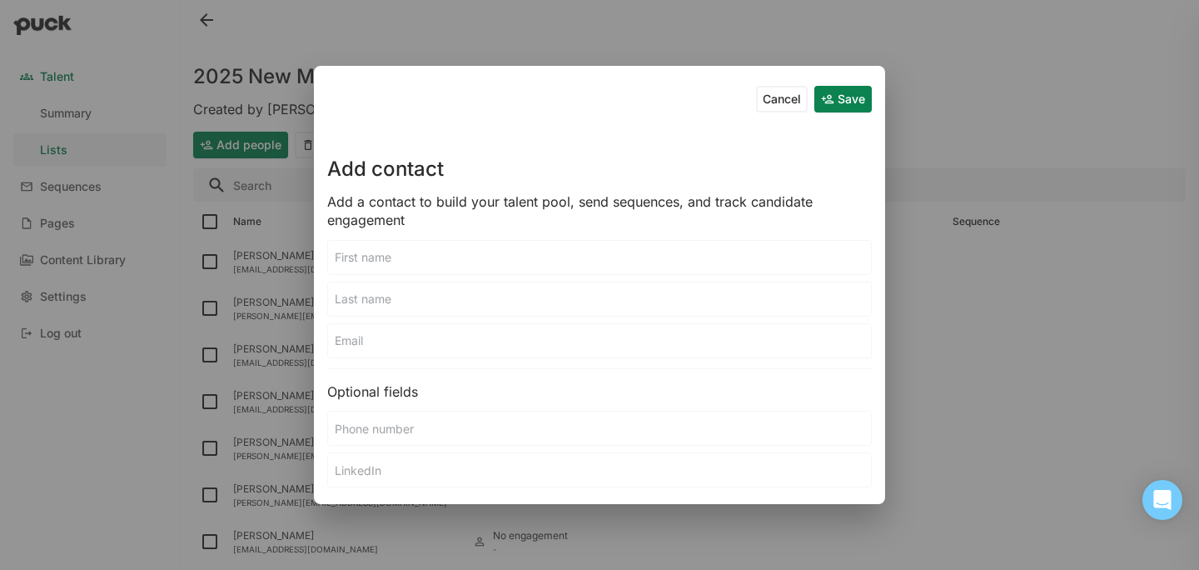
click at [438, 332] on input at bounding box center [599, 340] width 543 height 33
paste input "[PERSON_NAME][EMAIL_ADDRESS][DOMAIN_NAME]"
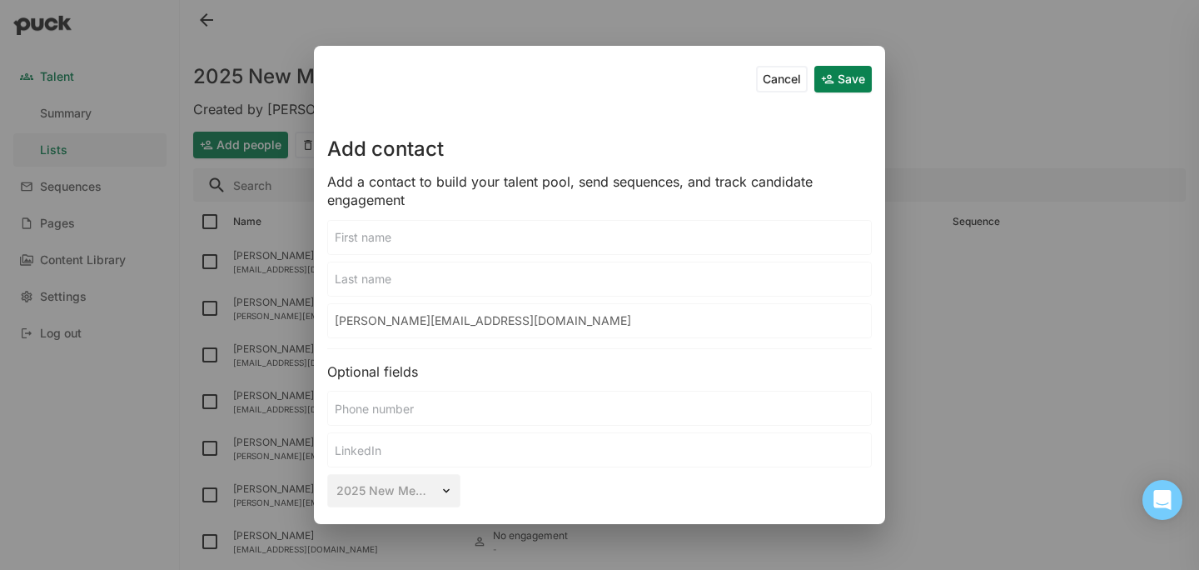
type input "[PERSON_NAME][EMAIL_ADDRESS][DOMAIN_NAME]"
click at [397, 236] on input at bounding box center [599, 237] width 543 height 33
type input "[PERSON_NAME]"
click at [394, 288] on input at bounding box center [599, 278] width 543 height 33
type input "[PERSON_NAME]"
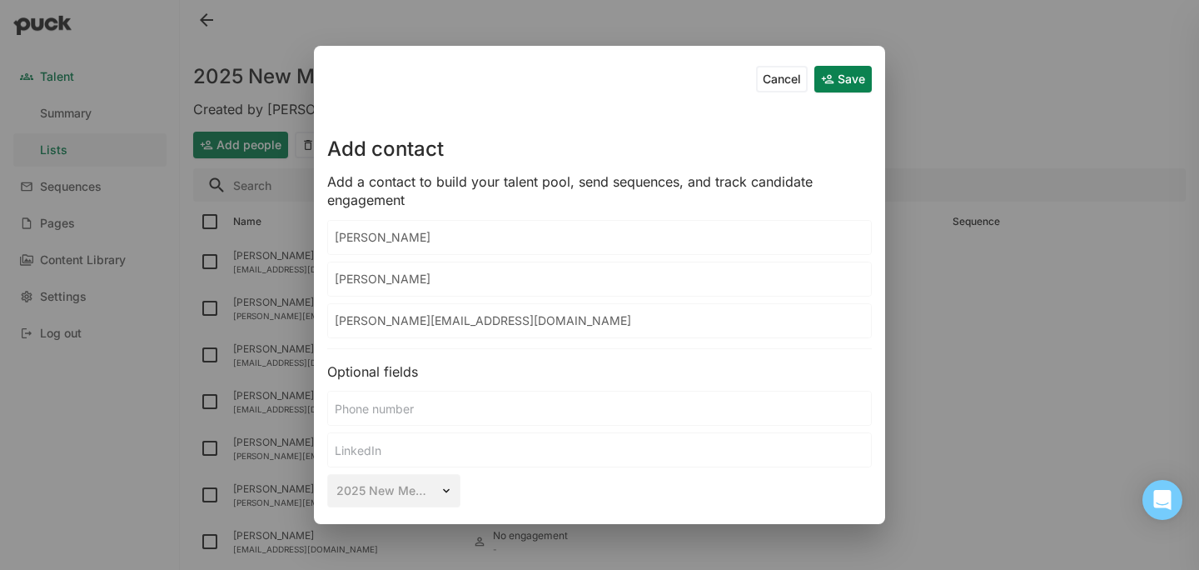
click at [833, 72] on button "Save" at bounding box center [842, 79] width 57 height 27
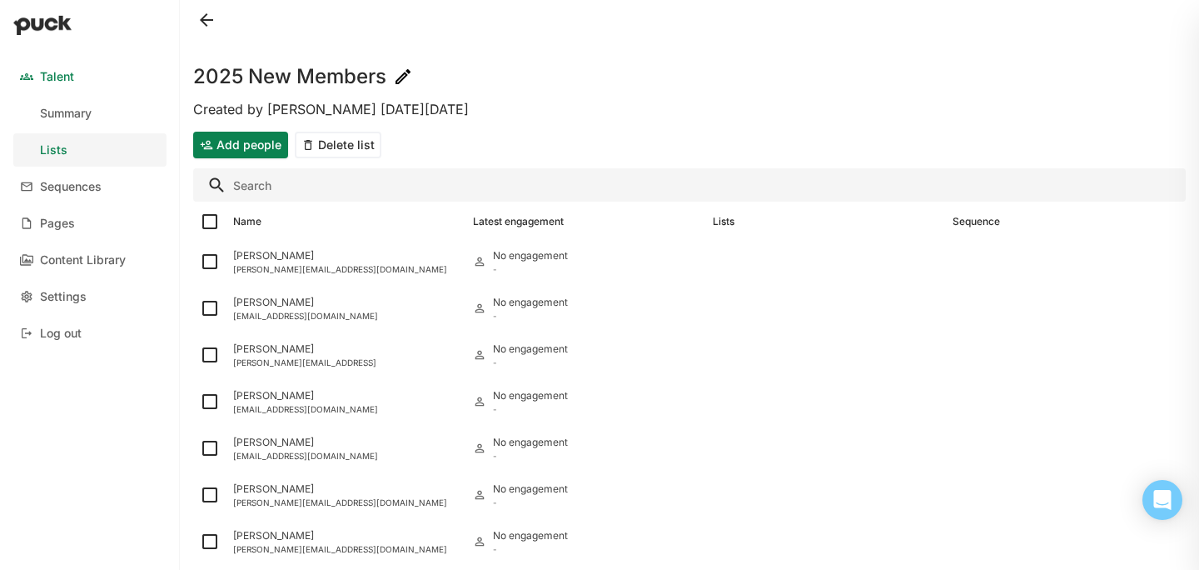
click at [254, 162] on div "Add people Delete list" at bounding box center [689, 145] width 993 height 40
click at [240, 145] on button "Add people" at bounding box center [240, 145] width 95 height 27
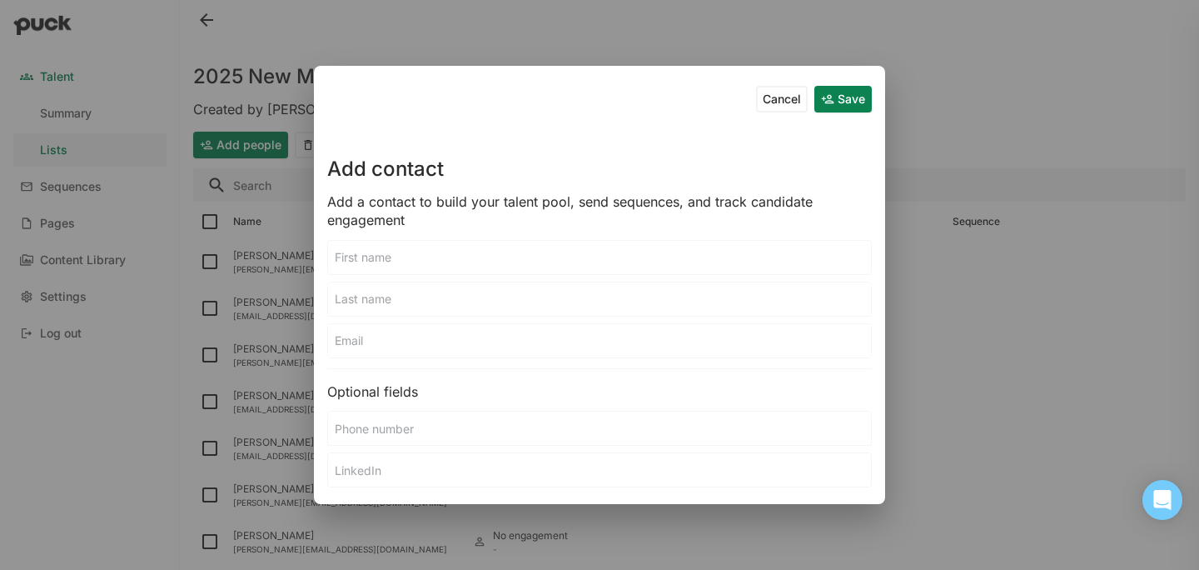
click at [391, 338] on input at bounding box center [599, 340] width 543 height 33
paste input "[EMAIL_ADDRESS][DOMAIN_NAME]"
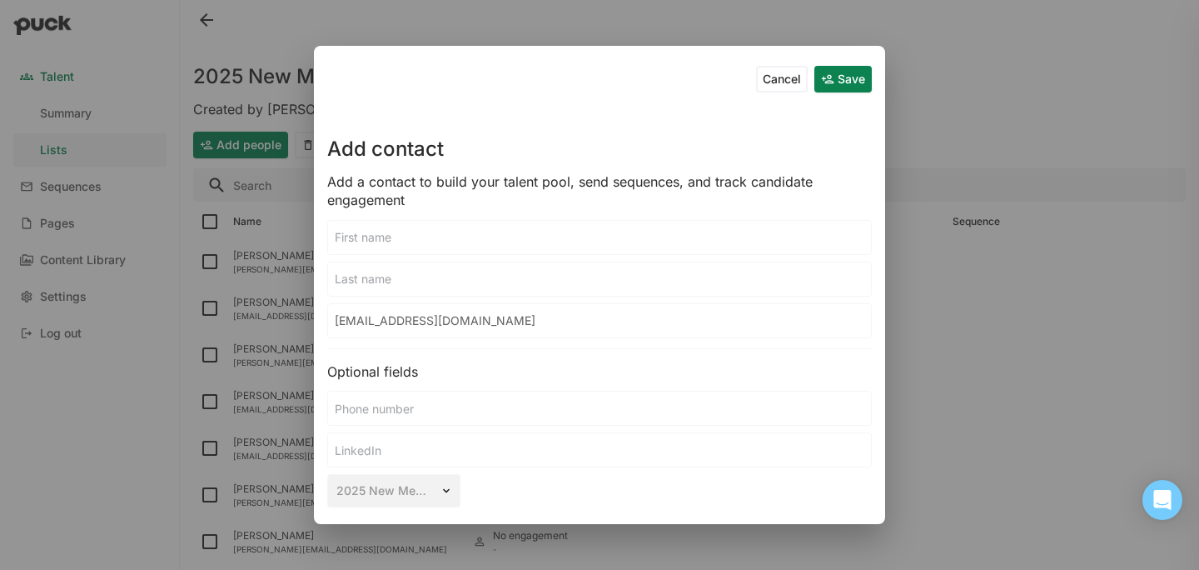
type input "[EMAIL_ADDRESS][DOMAIN_NAME]"
click at [396, 227] on input at bounding box center [599, 237] width 543 height 33
type input "[PERSON_NAME]"
click at [381, 268] on input at bounding box center [599, 278] width 543 height 33
type input "[PERSON_NAME]"
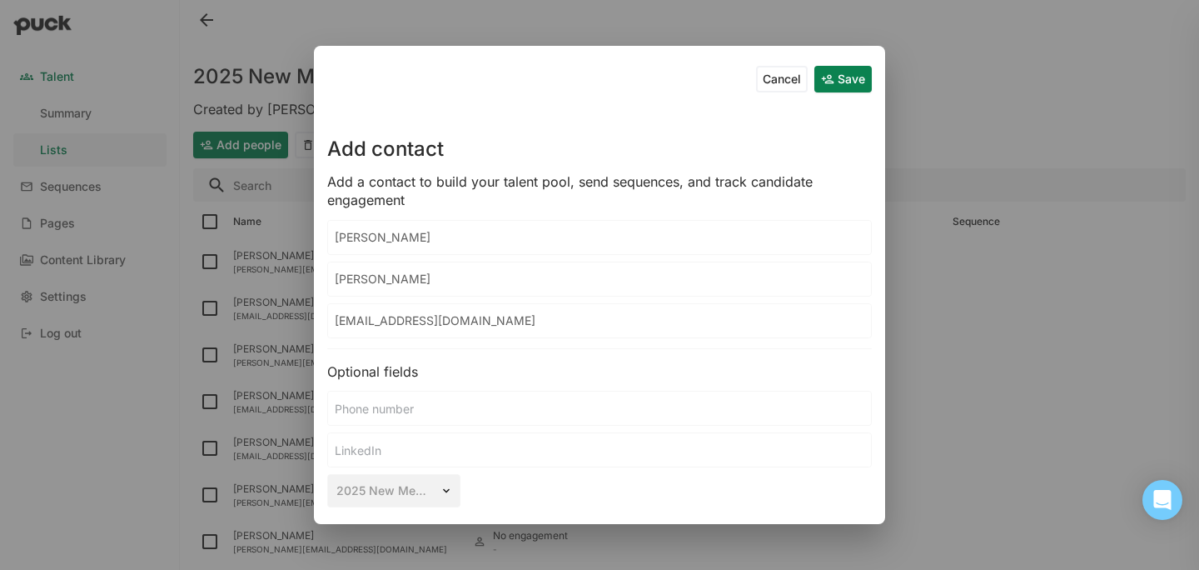
click at [841, 76] on button "Save" at bounding box center [842, 79] width 57 height 27
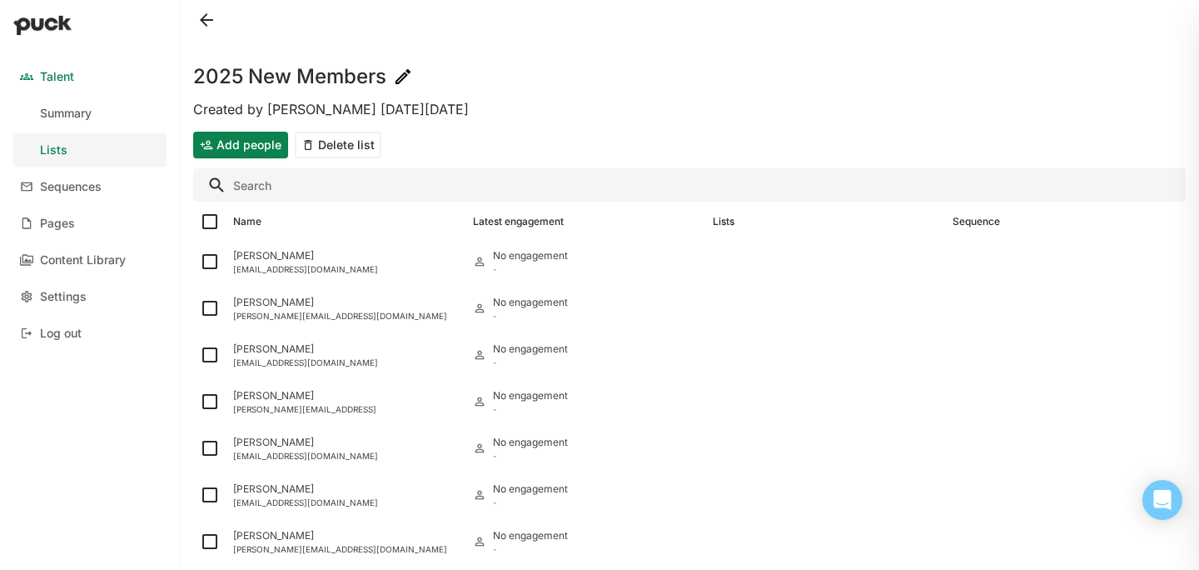
click at [242, 132] on button "Add people" at bounding box center [240, 145] width 95 height 27
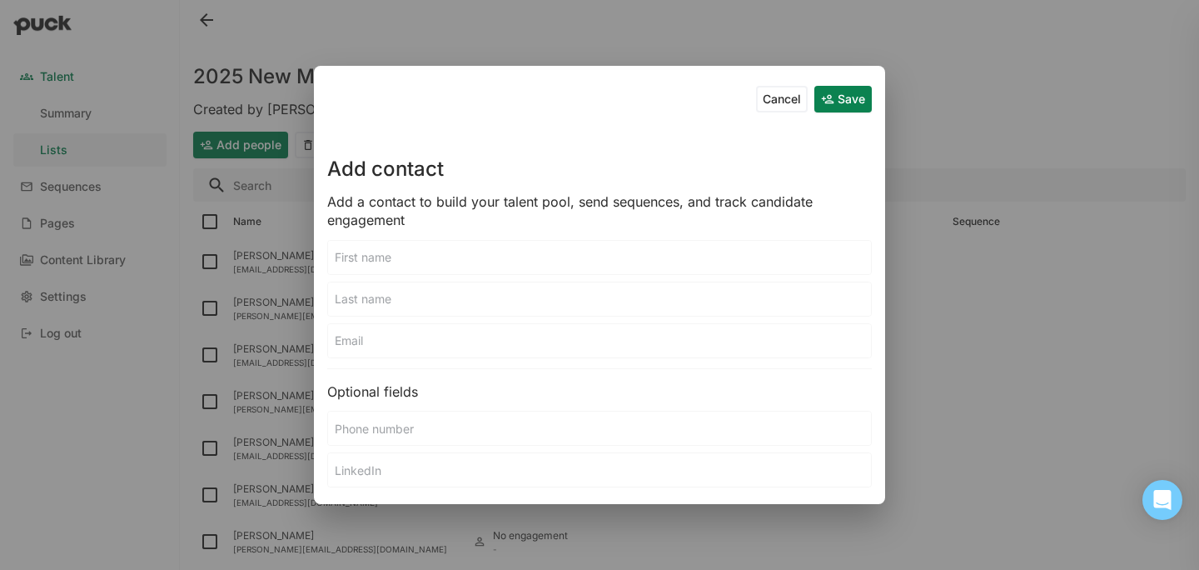
click at [416, 258] on input at bounding box center [599, 257] width 543 height 33
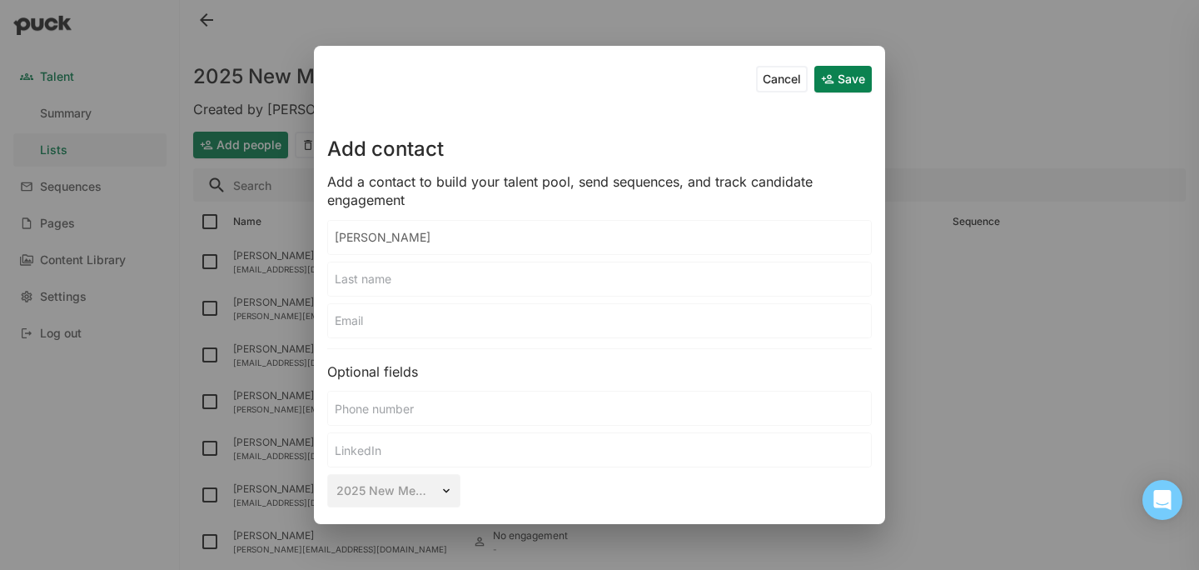
type input "[PERSON_NAME]"
click at [403, 277] on input at bounding box center [599, 278] width 543 height 33
type input "[PERSON_NAME]"
click at [371, 324] on input at bounding box center [599, 320] width 543 height 33
paste input "[PERSON_NAME][EMAIL_ADDRESS][PERSON_NAME][DOMAIN_NAME]"
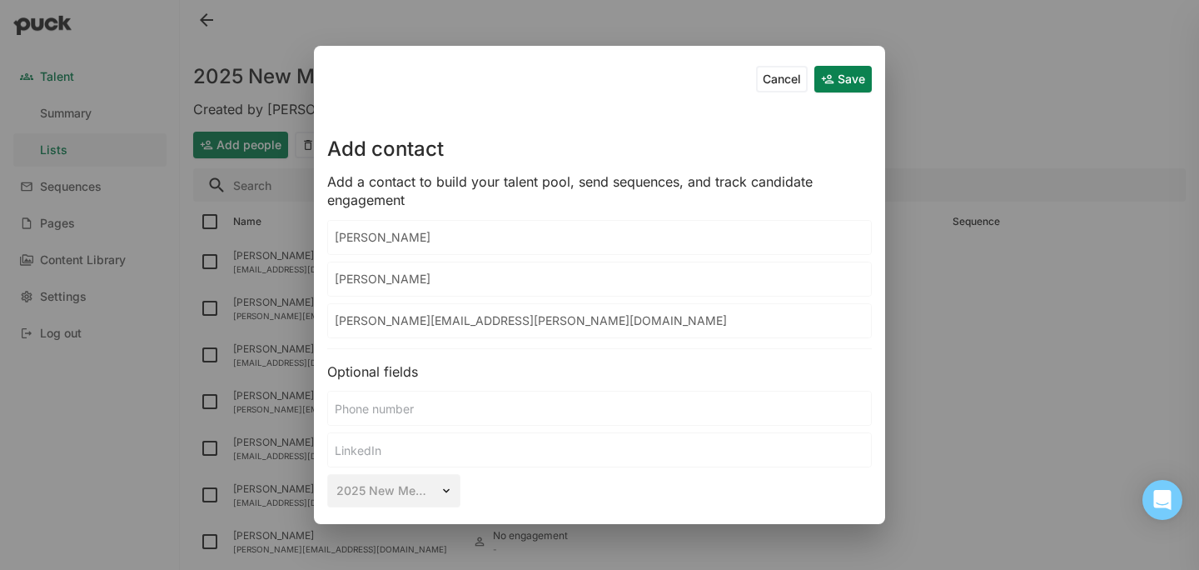
type input "[PERSON_NAME][EMAIL_ADDRESS][PERSON_NAME][DOMAIN_NAME]"
click at [830, 88] on button "Save" at bounding box center [842, 79] width 57 height 27
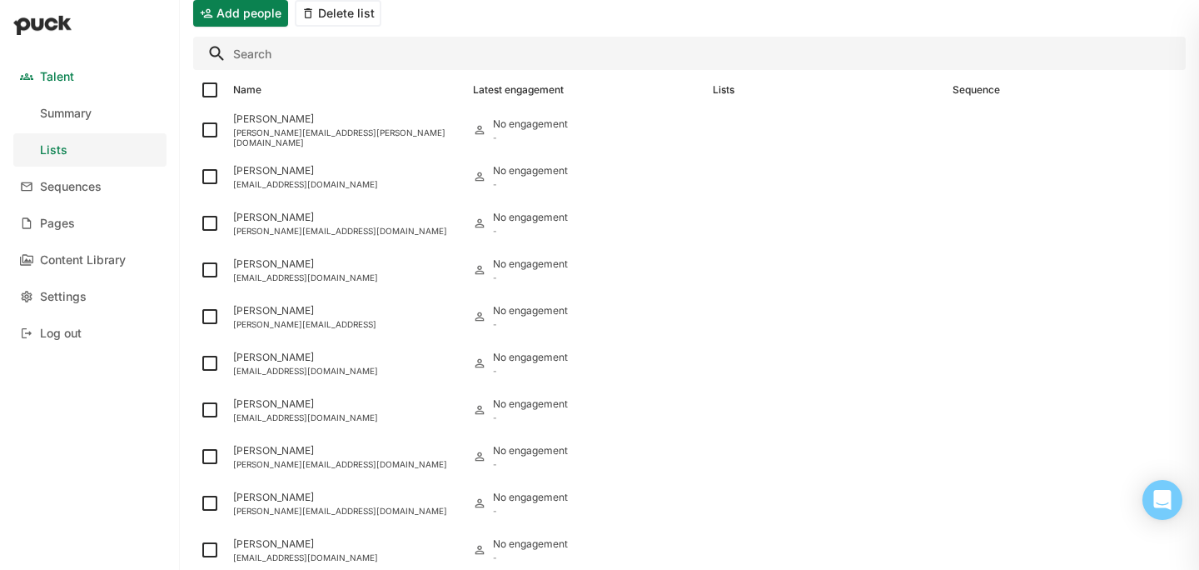
scroll to position [153, 0]
